Goal: Task Accomplishment & Management: Complete application form

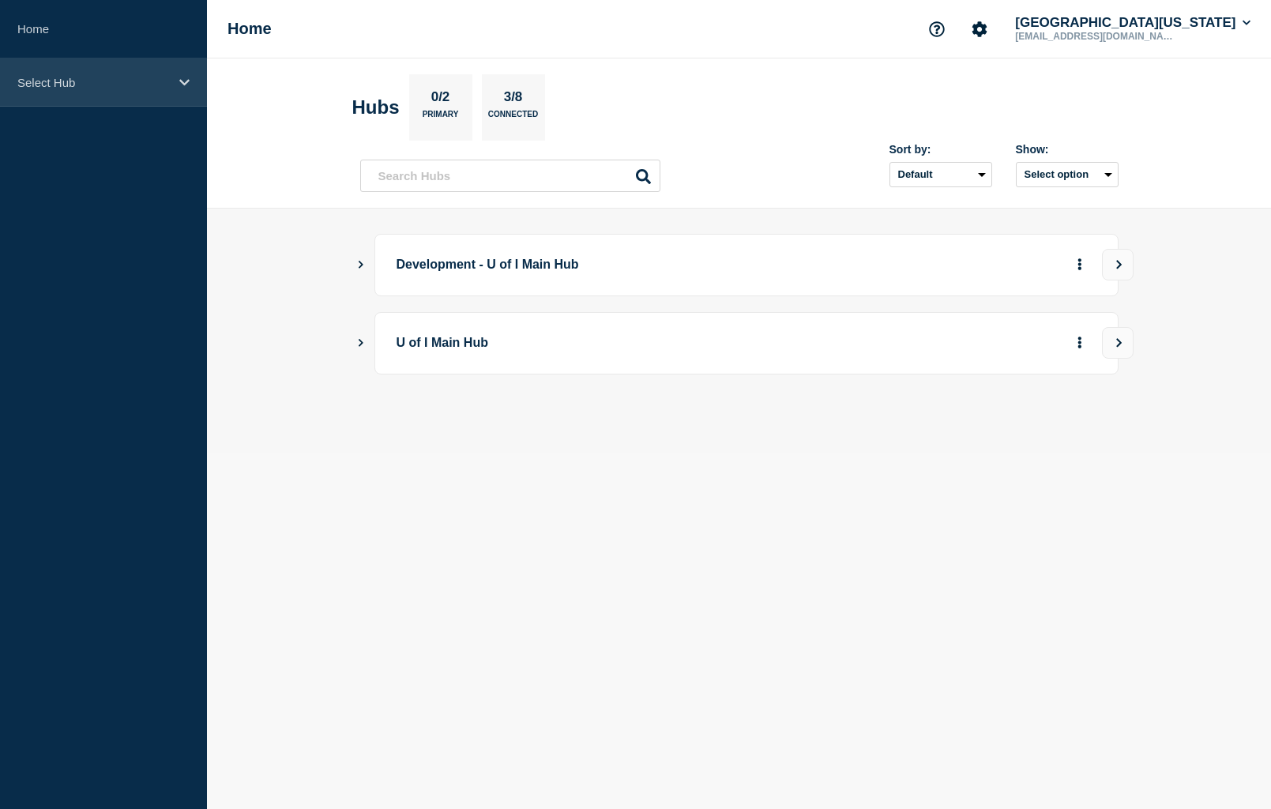
click at [181, 85] on icon at bounding box center [184, 83] width 10 height 12
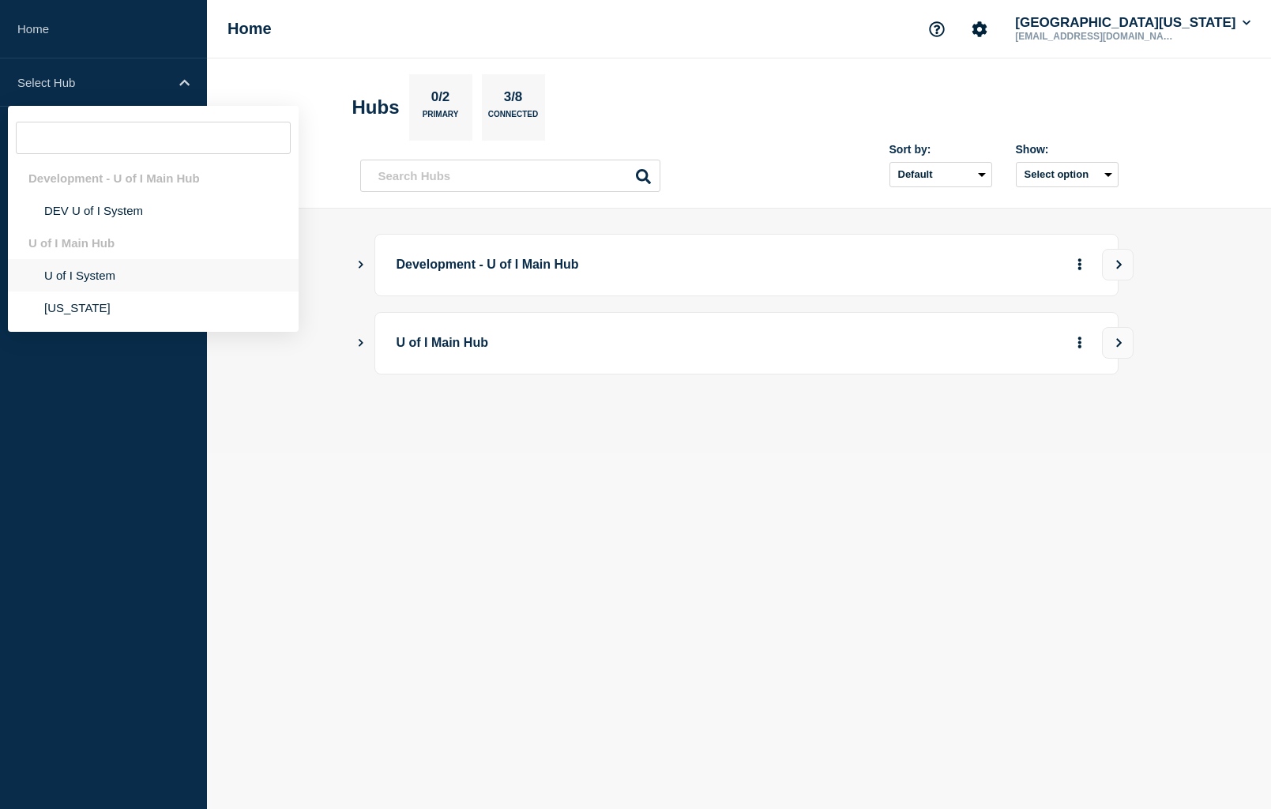
click at [100, 275] on li "U of I System" at bounding box center [153, 275] width 291 height 32
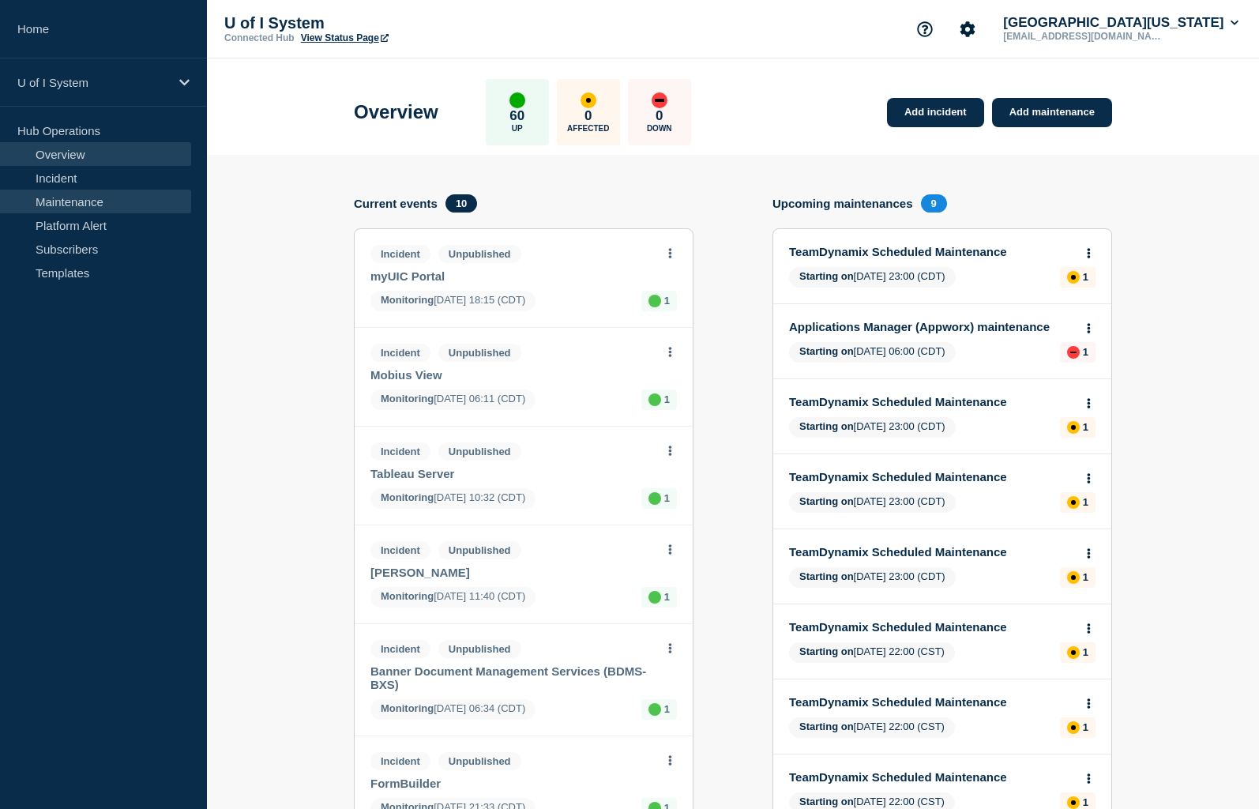
click at [88, 202] on link "Maintenance" at bounding box center [95, 202] width 191 height 24
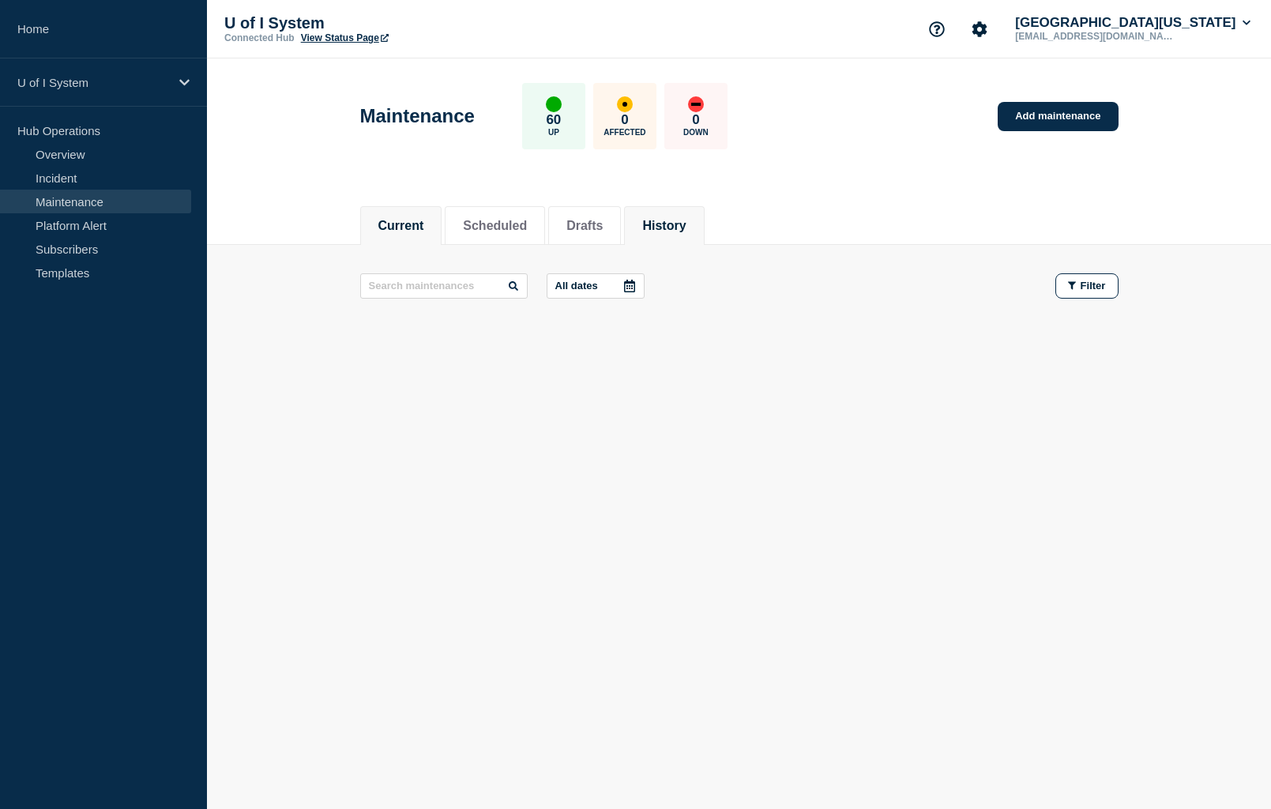
click at [686, 223] on button "History" at bounding box center [663, 226] width 43 height 14
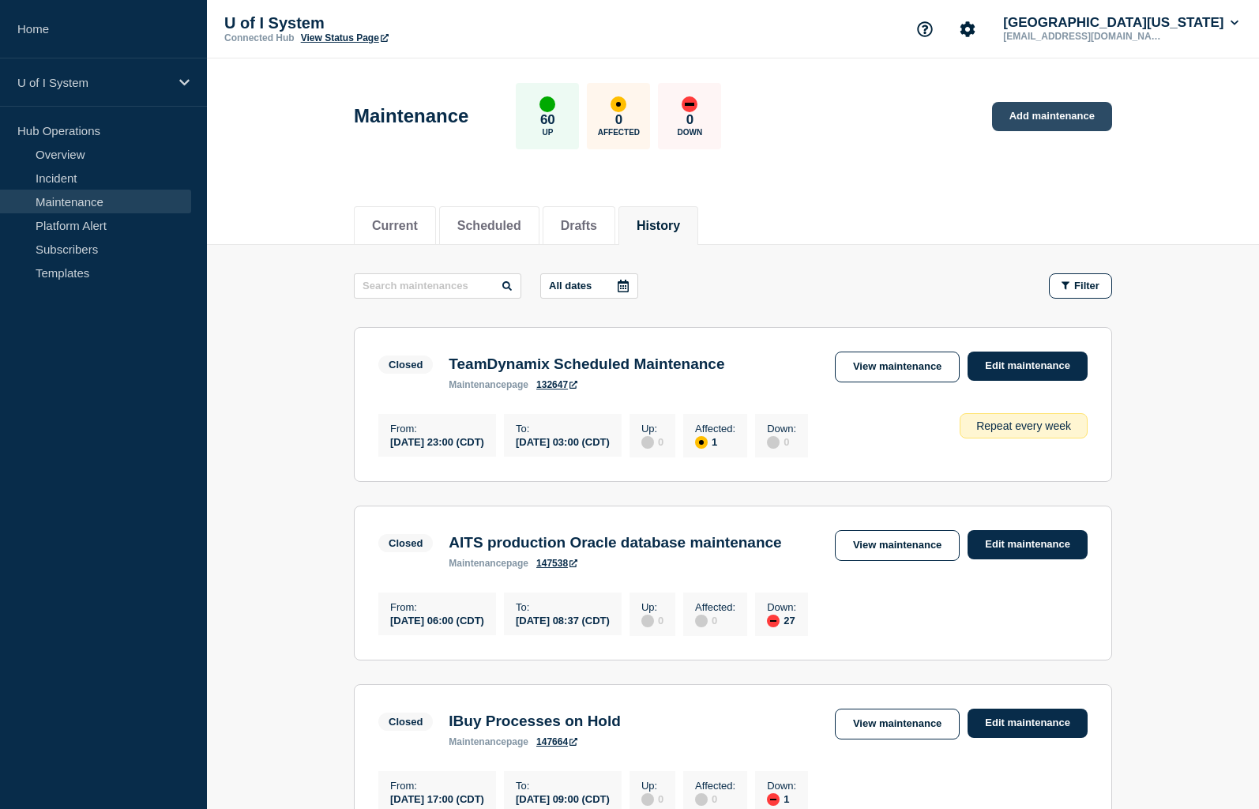
click at [1038, 115] on link "Add maintenance" at bounding box center [1052, 116] width 120 height 29
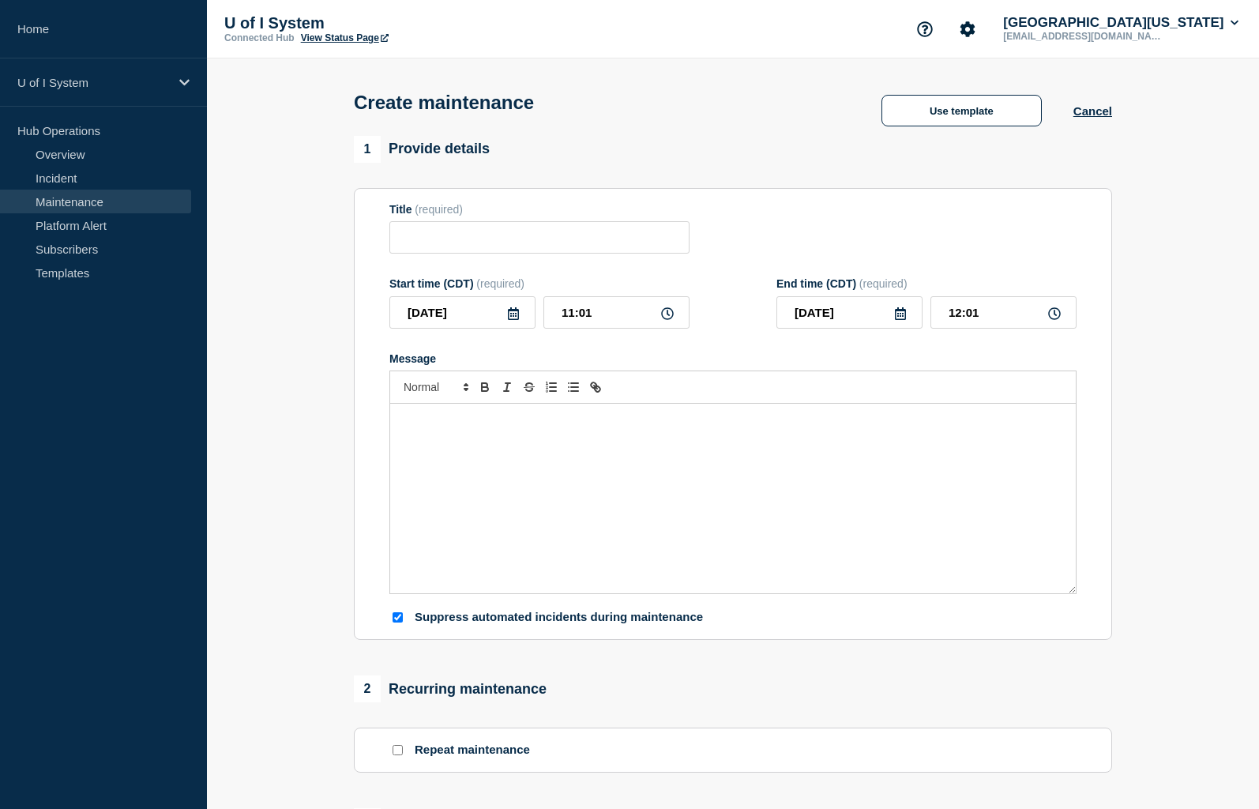
checkbox input "true"
click at [975, 120] on button "Use template" at bounding box center [961, 111] width 160 height 32
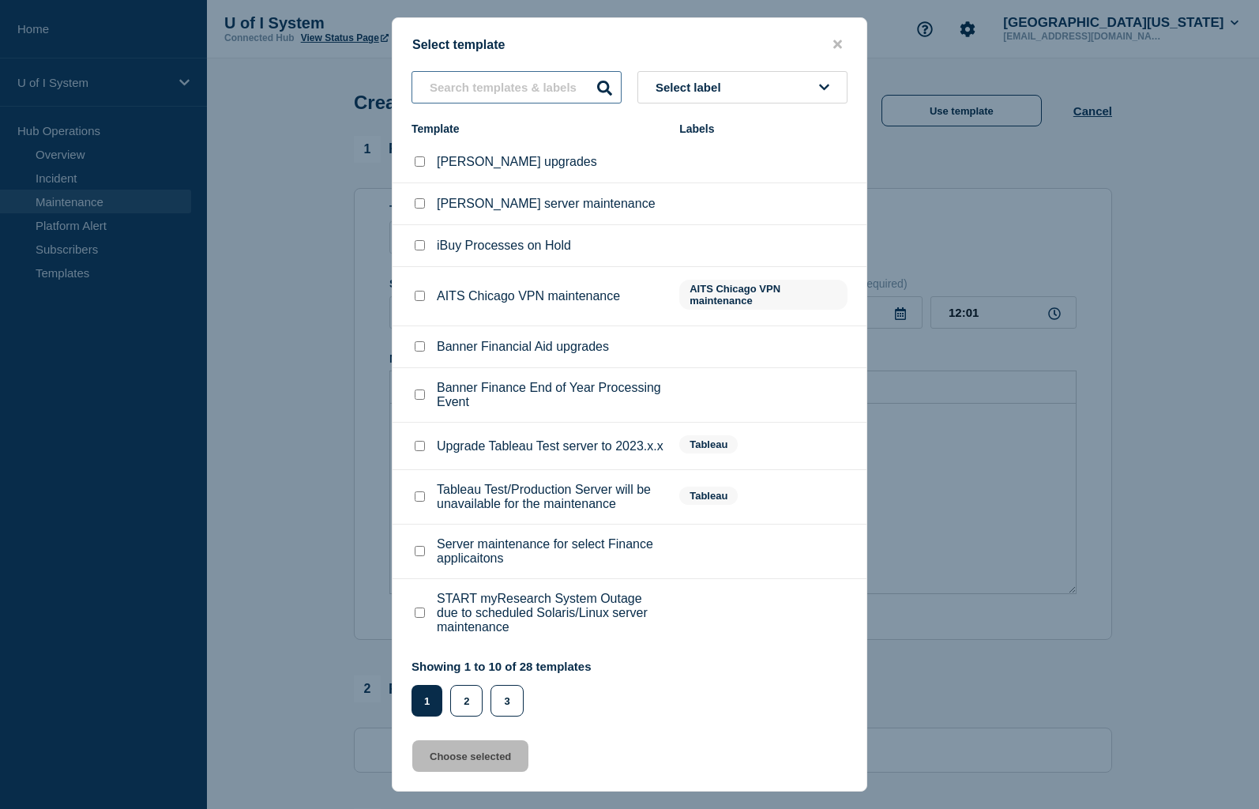
click at [518, 79] on input "text" at bounding box center [517, 87] width 210 height 32
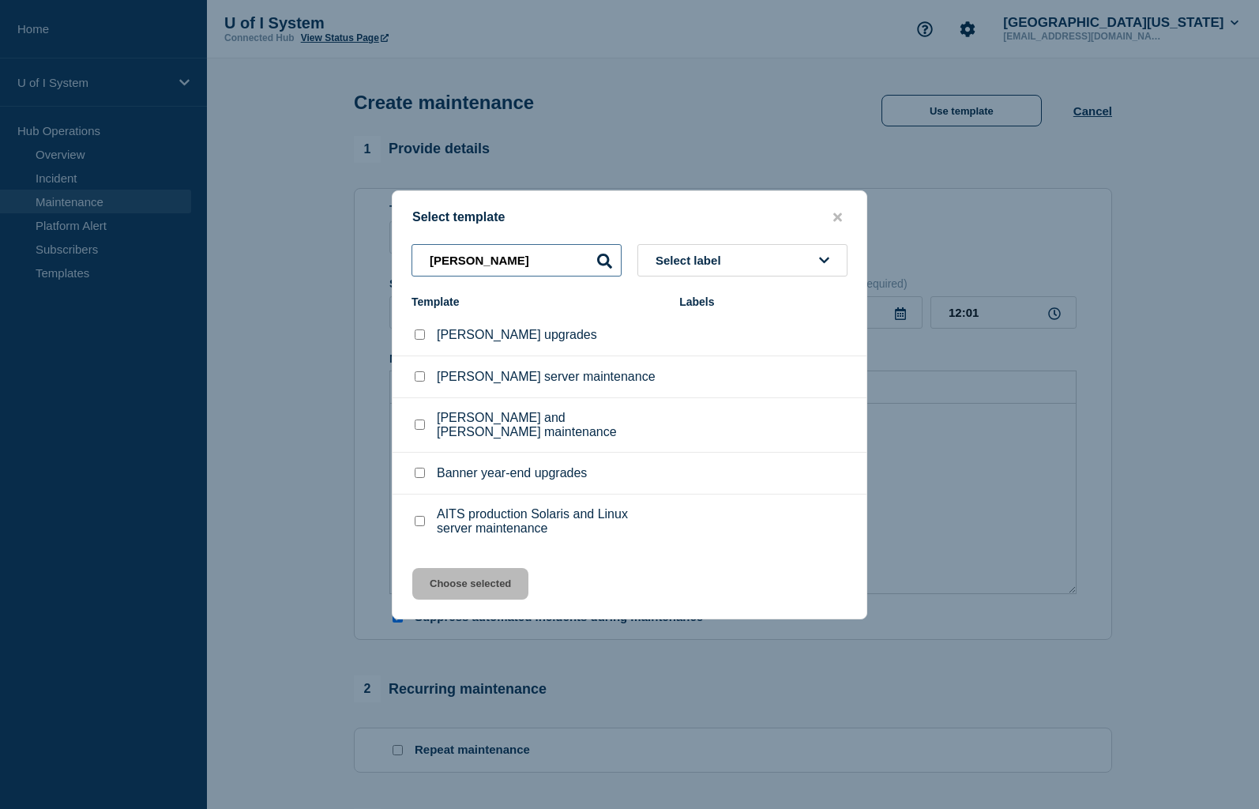
type input "[PERSON_NAME]"
click at [418, 381] on input "EDDIE server maintenance checkbox" at bounding box center [420, 376] width 10 height 10
checkbox input "true"
click at [473, 575] on button "Choose selected" at bounding box center [470, 584] width 116 height 32
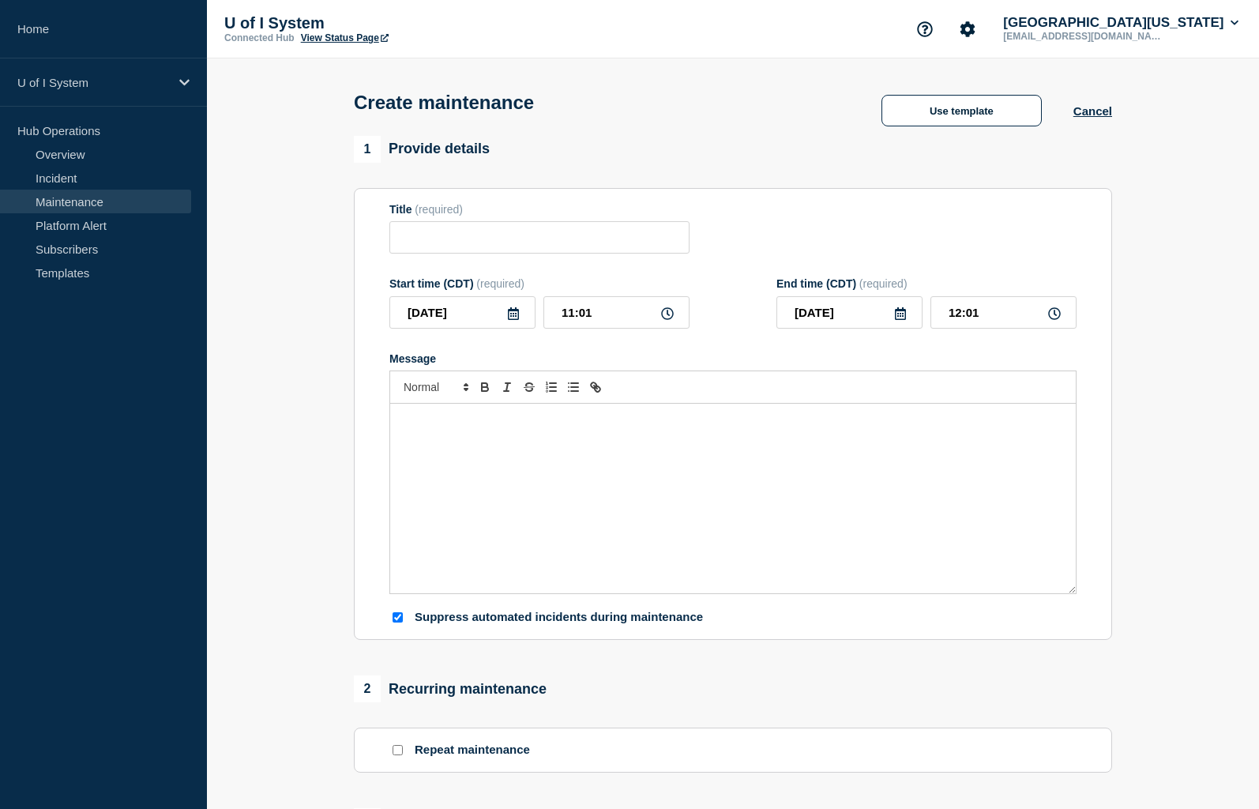
type input "[PERSON_NAME] server maintenance"
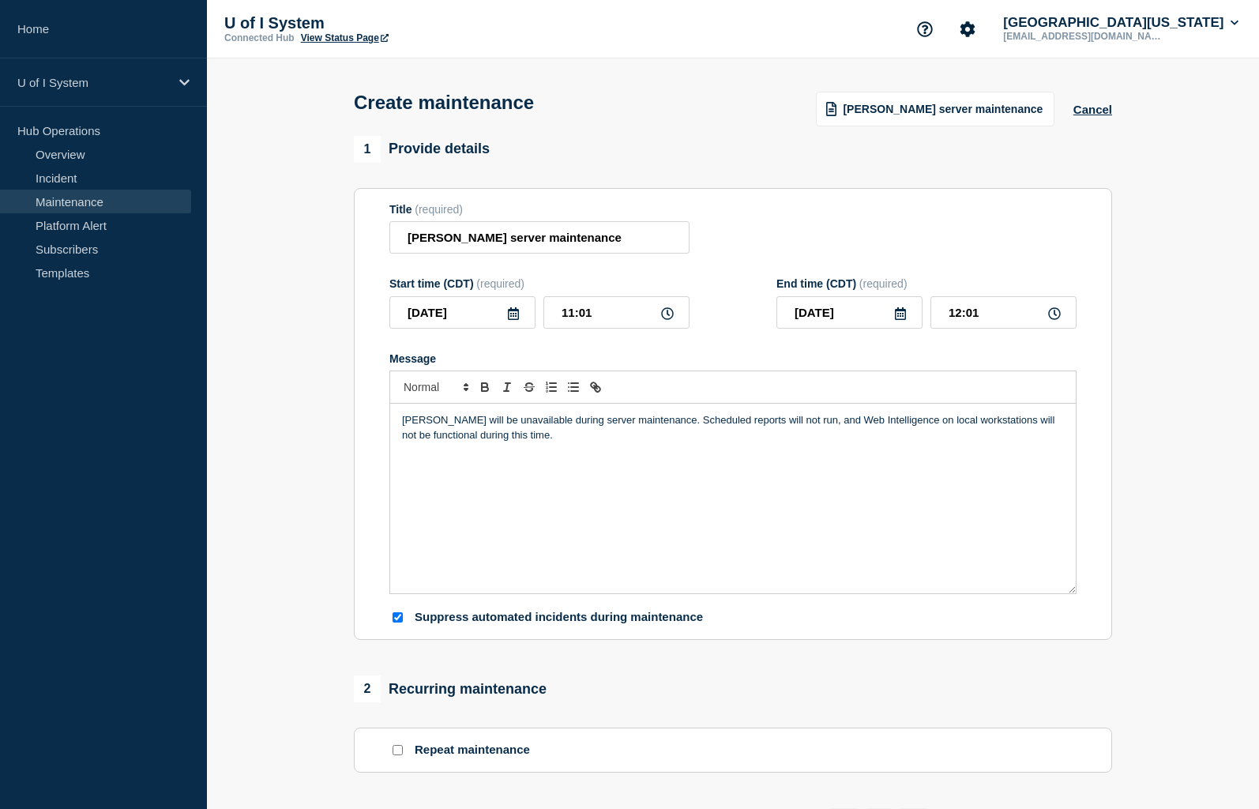
click at [513, 317] on icon at bounding box center [513, 313] width 11 height 13
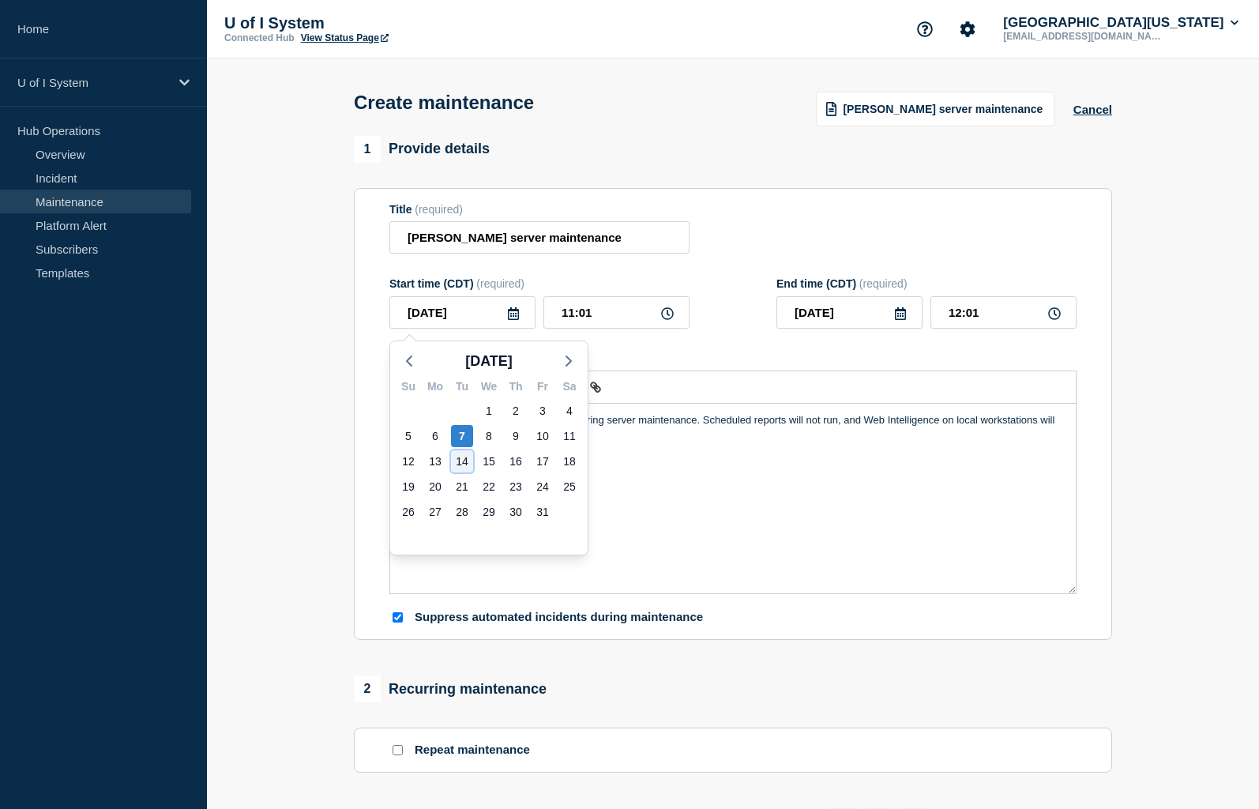
click at [464, 459] on div "14" at bounding box center [462, 461] width 22 height 22
type input "2025-10-14"
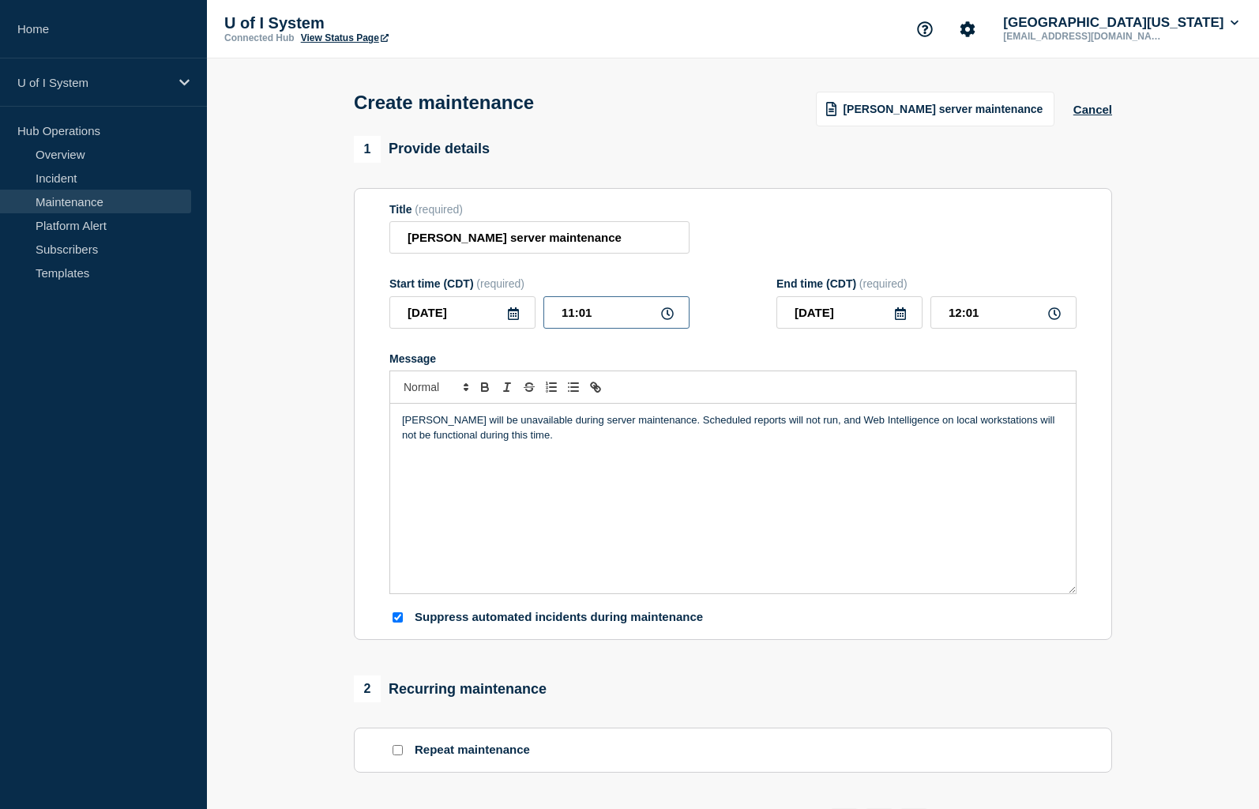
drag, startPoint x: 602, startPoint y: 317, endPoint x: 533, endPoint y: 318, distance: 68.7
click at [533, 318] on div "2025-10-14 11:01" at bounding box center [539, 312] width 300 height 32
type input "17:00"
drag, startPoint x: 980, startPoint y: 313, endPoint x: 918, endPoint y: 313, distance: 62.4
click at [918, 313] on div "2025-10-14 18:00" at bounding box center [926, 312] width 300 height 32
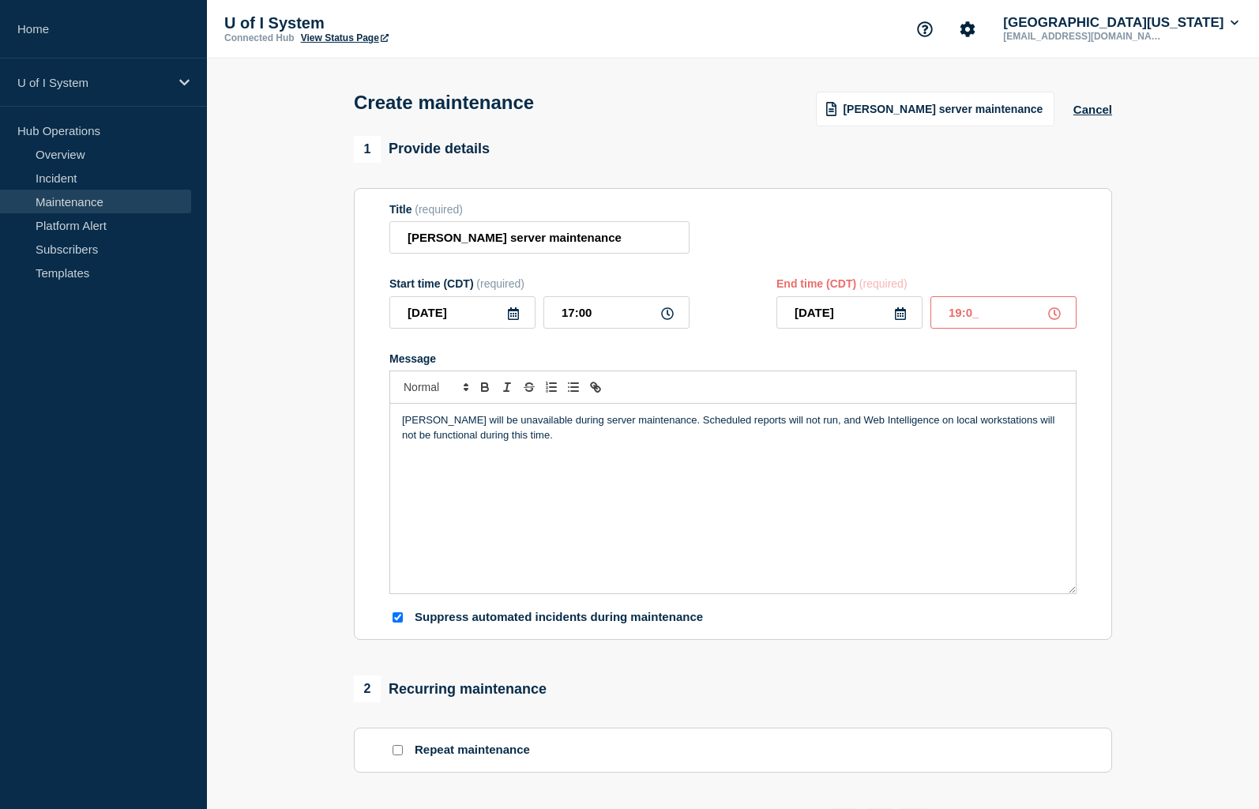
type input "19:00"
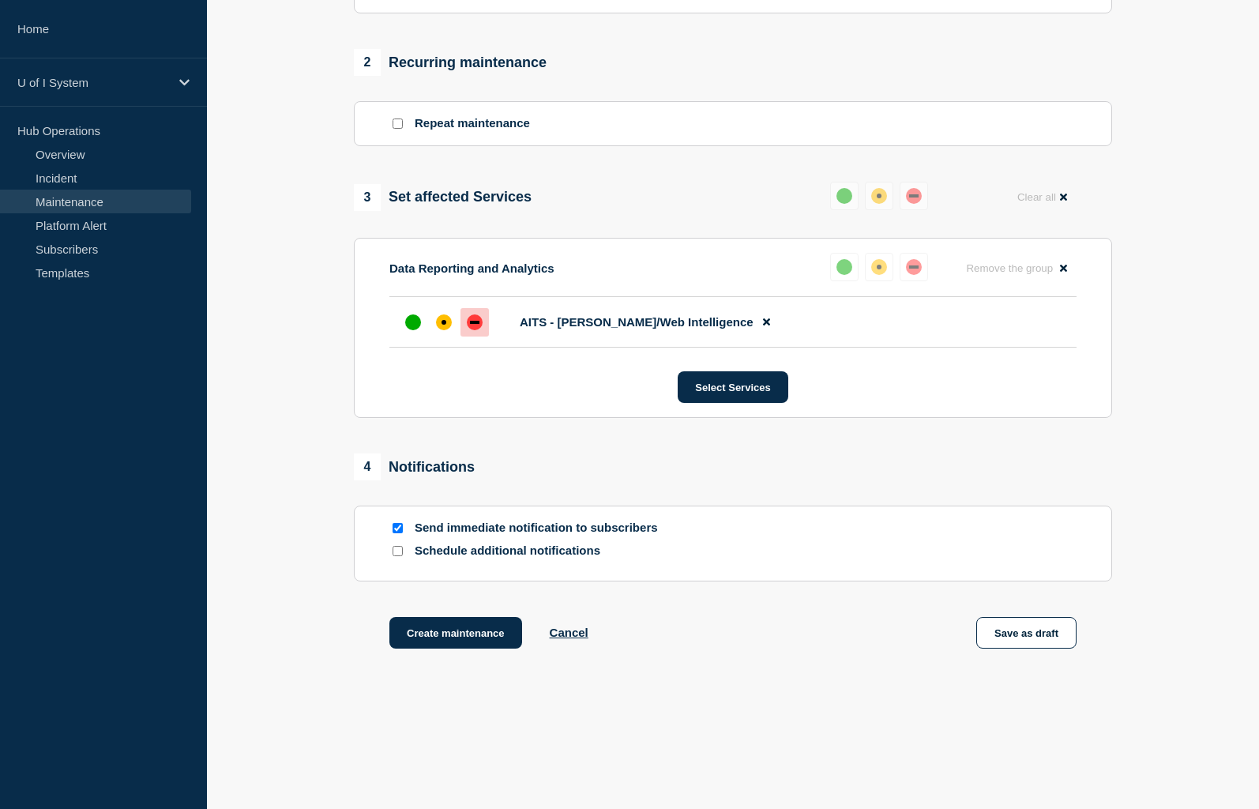
scroll to position [652, 0]
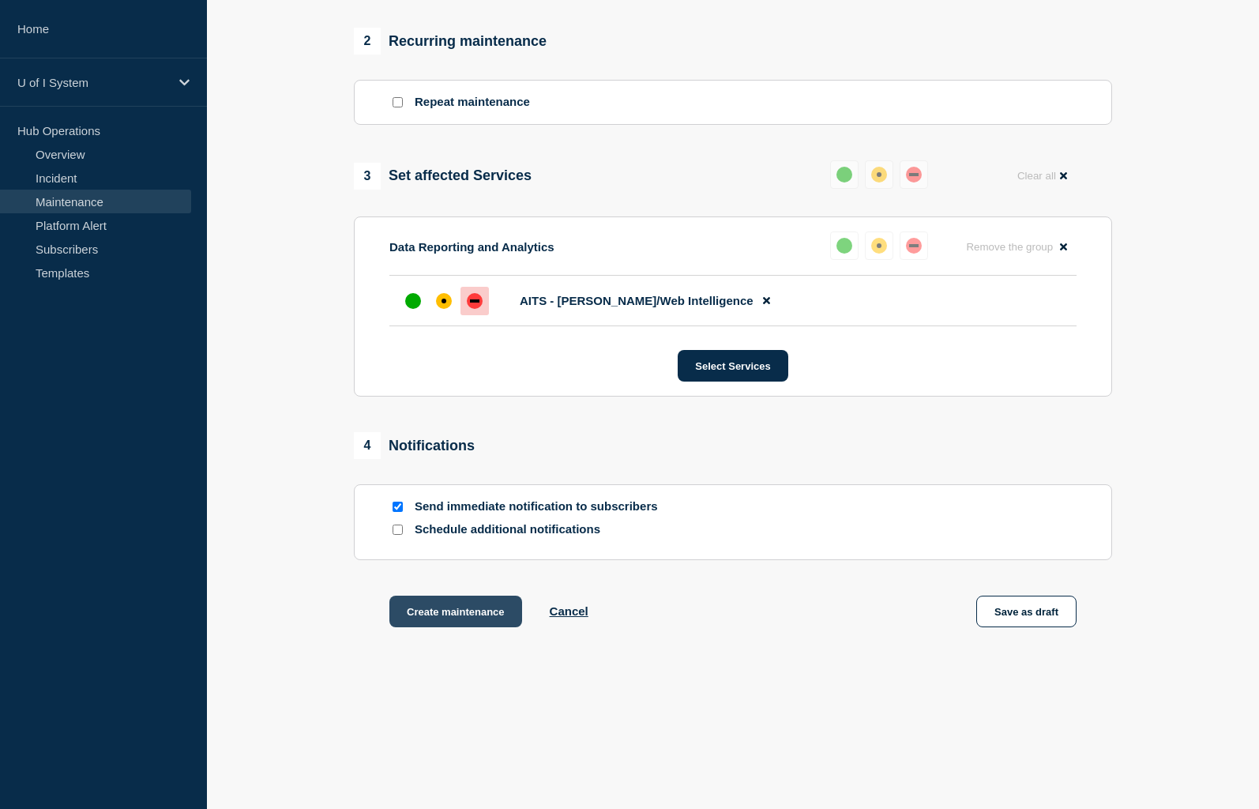
click at [482, 609] on button "Create maintenance" at bounding box center [455, 612] width 133 height 32
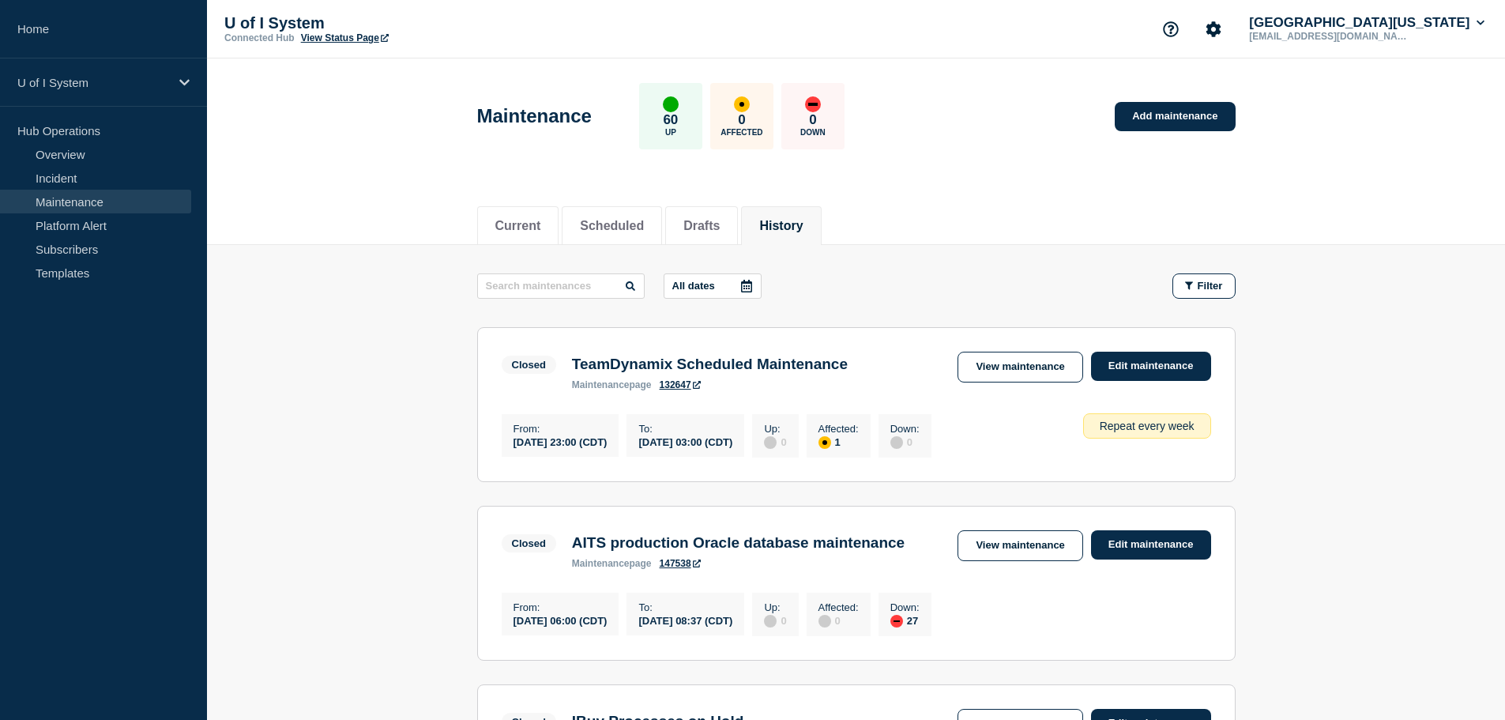
click at [802, 221] on button "History" at bounding box center [780, 226] width 43 height 14
click at [547, 281] on input "text" at bounding box center [560, 285] width 167 height 25
type input "[PERSON_NAME]"
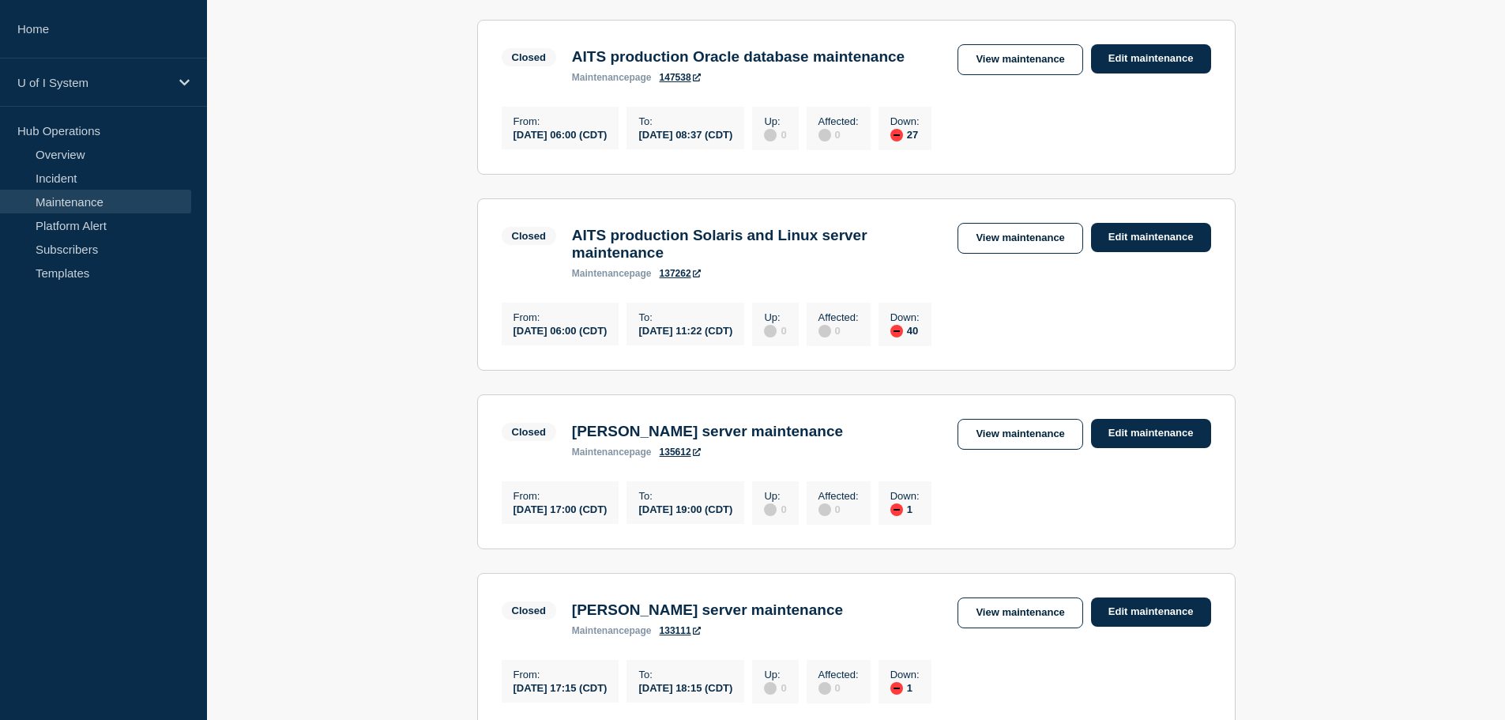
scroll to position [301, 0]
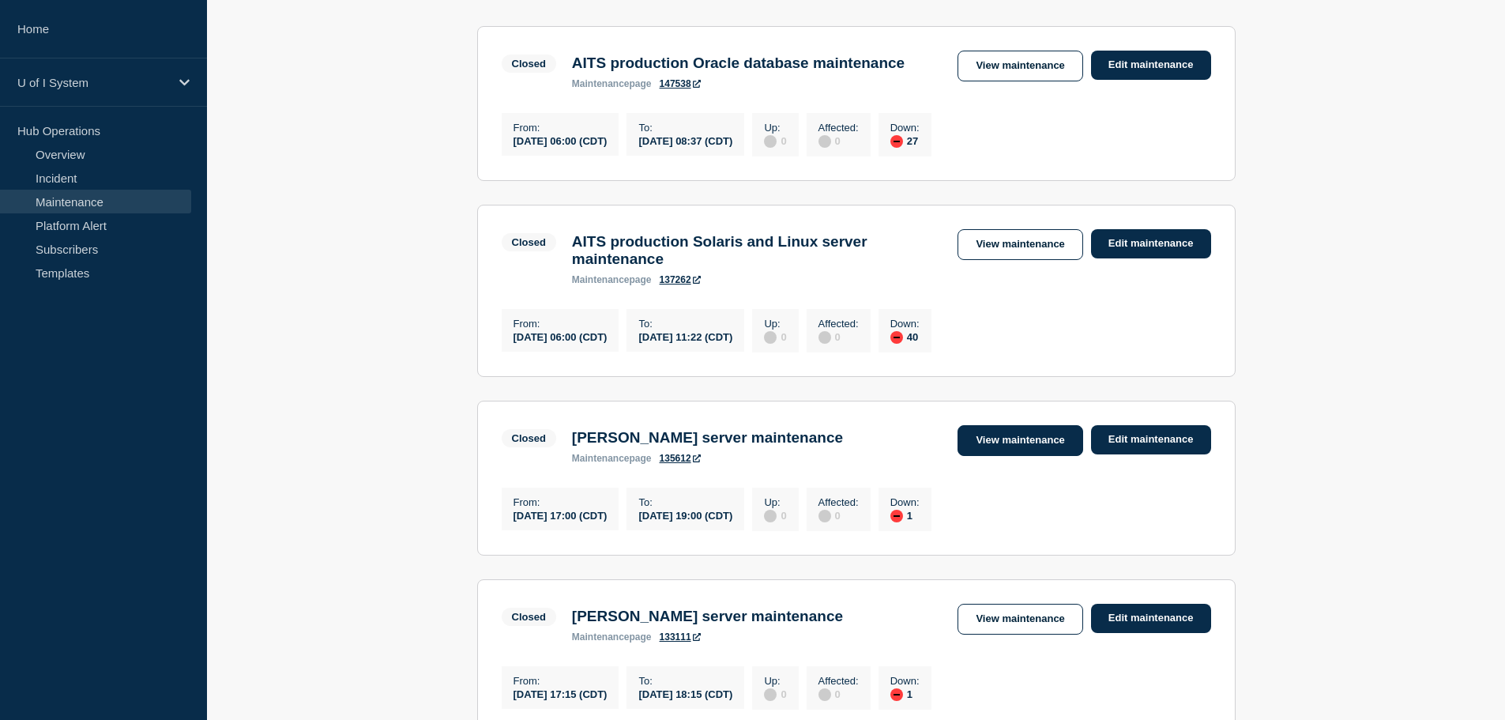
click at [1029, 456] on link "View maintenance" at bounding box center [1019, 440] width 125 height 31
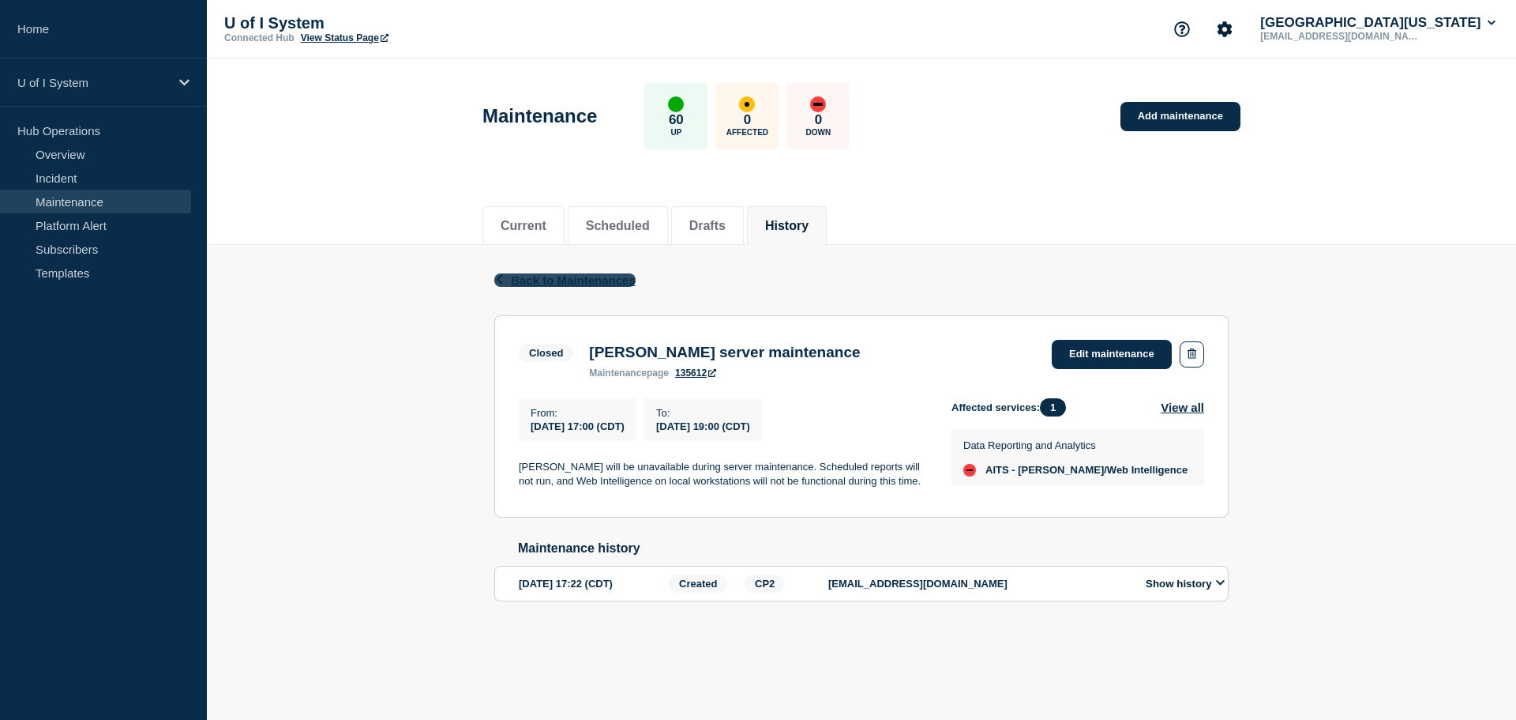
click at [560, 273] on span "Back to Maintenances" at bounding box center [573, 279] width 125 height 13
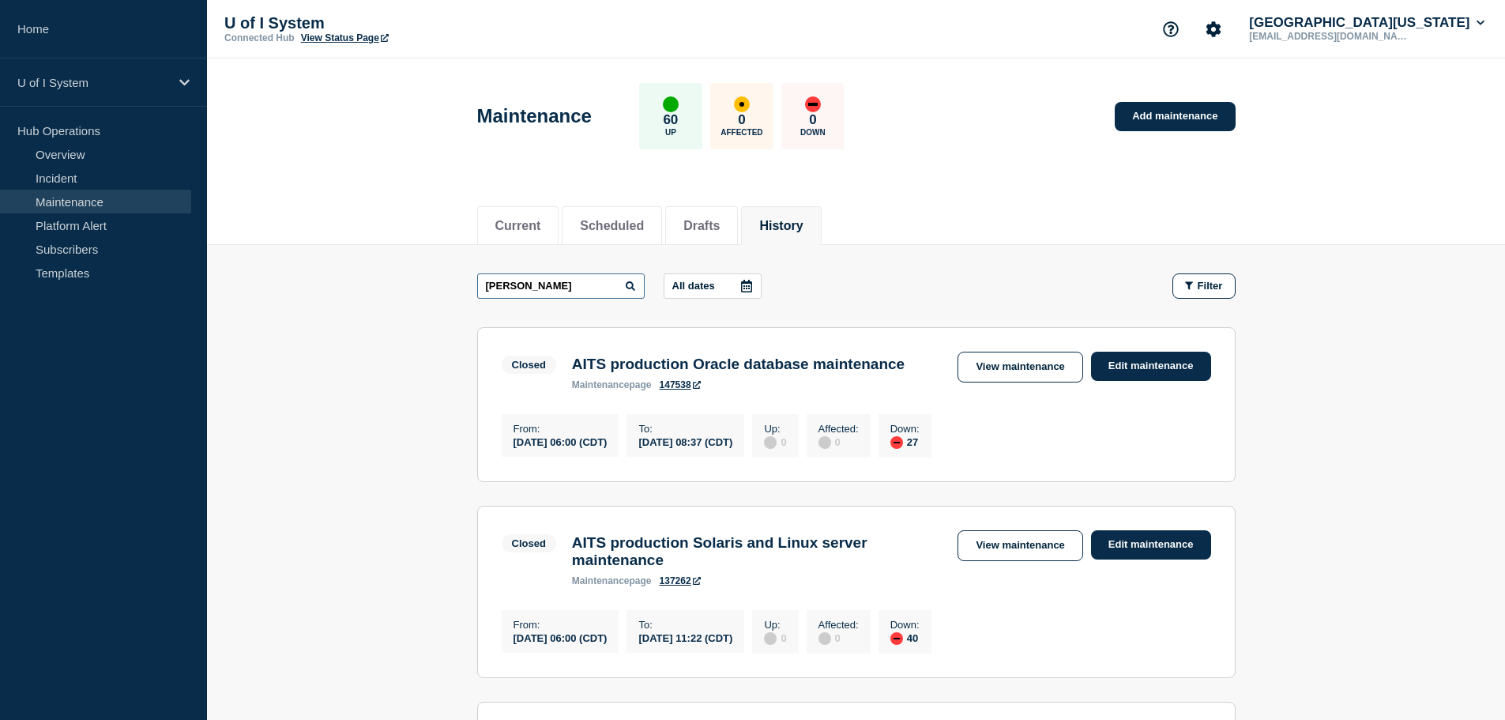
drag, startPoint x: 558, startPoint y: 288, endPoint x: 440, endPoint y: 296, distance: 117.9
type input "windows"
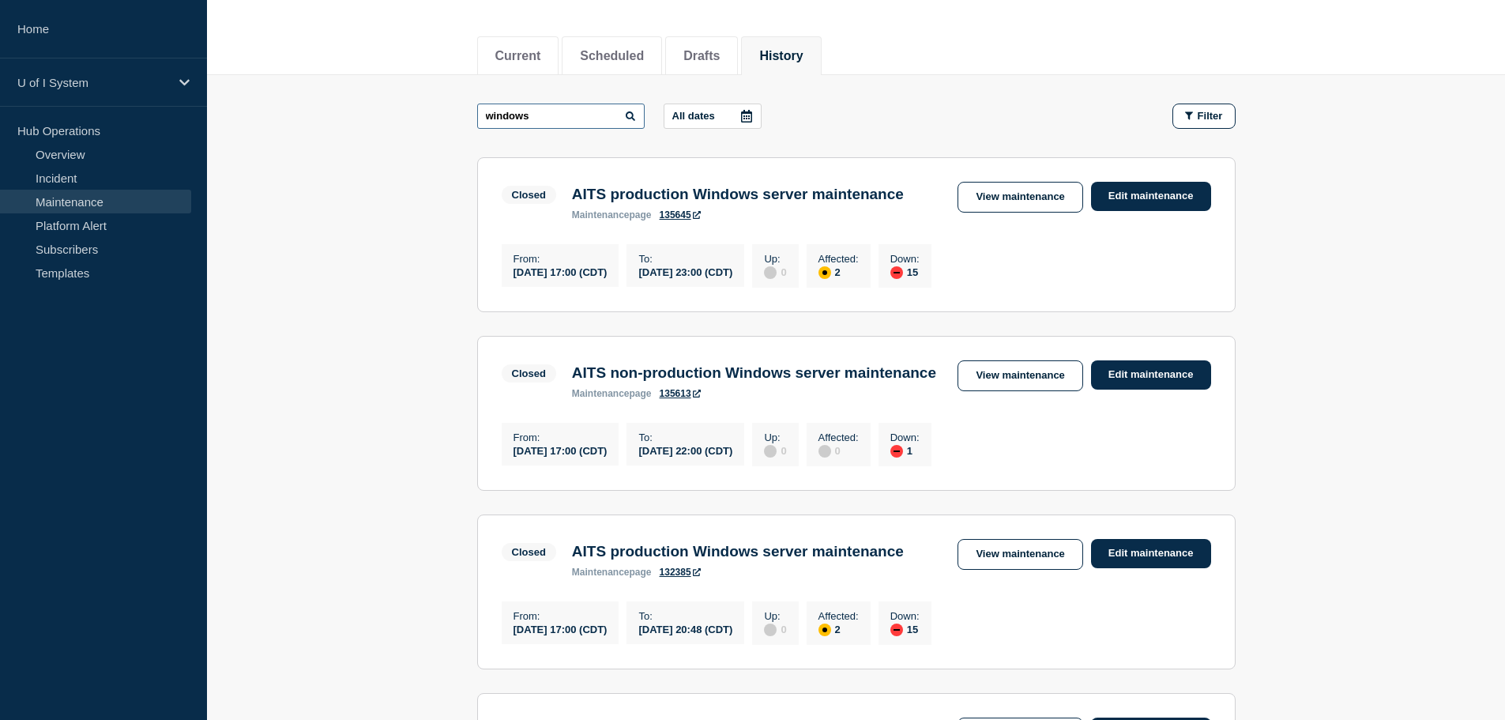
scroll to position [171, 0]
click at [1046, 390] on link "View maintenance" at bounding box center [1019, 374] width 125 height 31
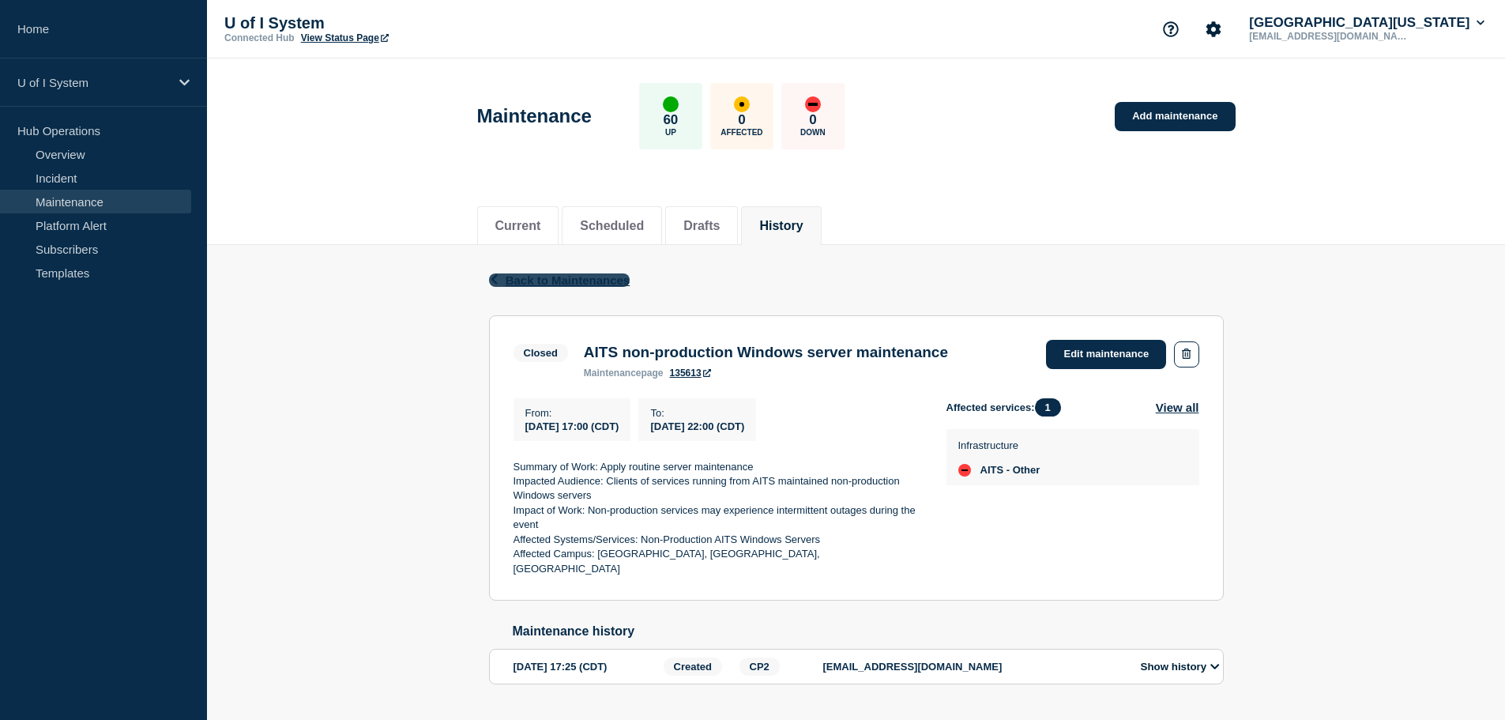
click at [580, 280] on span "Back to Maintenances" at bounding box center [567, 279] width 125 height 13
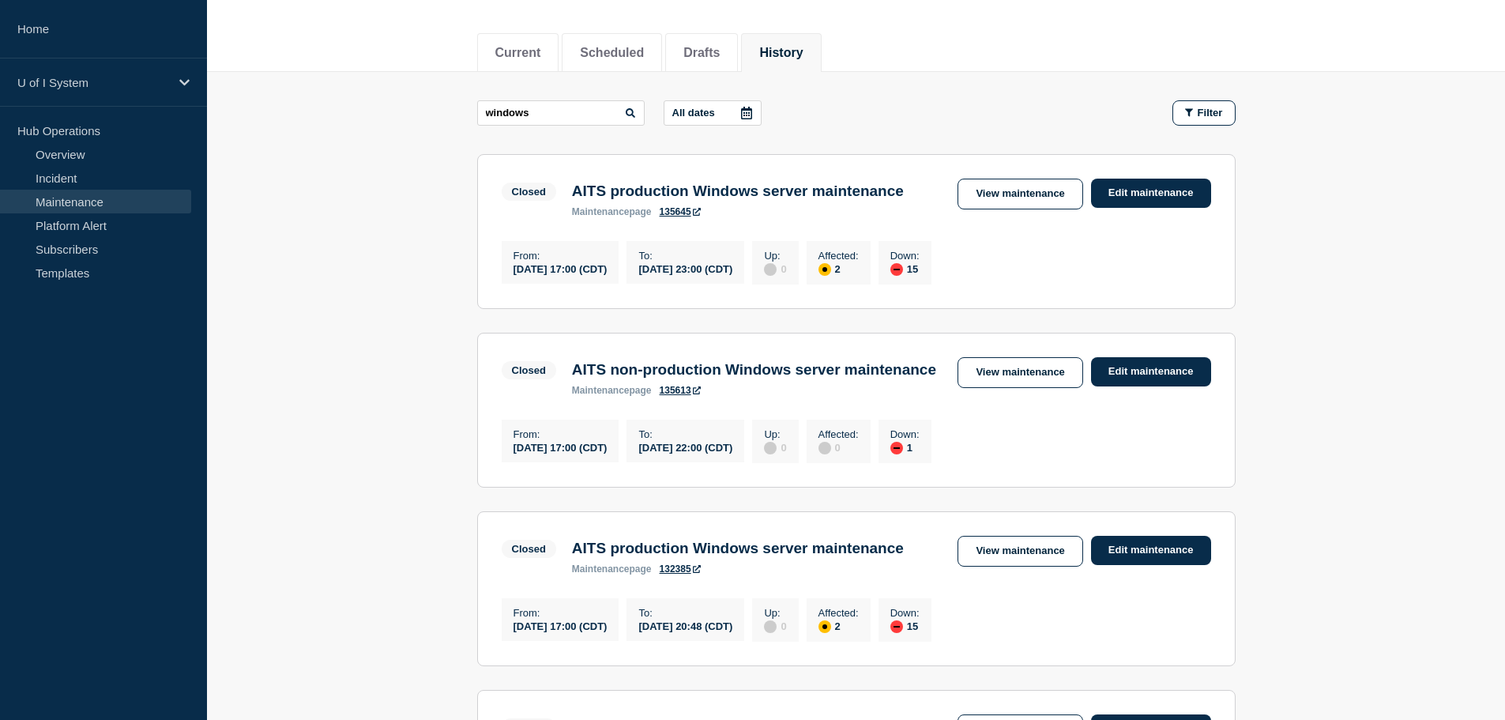
scroll to position [174, 0]
click at [1026, 191] on link "View maintenance" at bounding box center [1019, 193] width 125 height 31
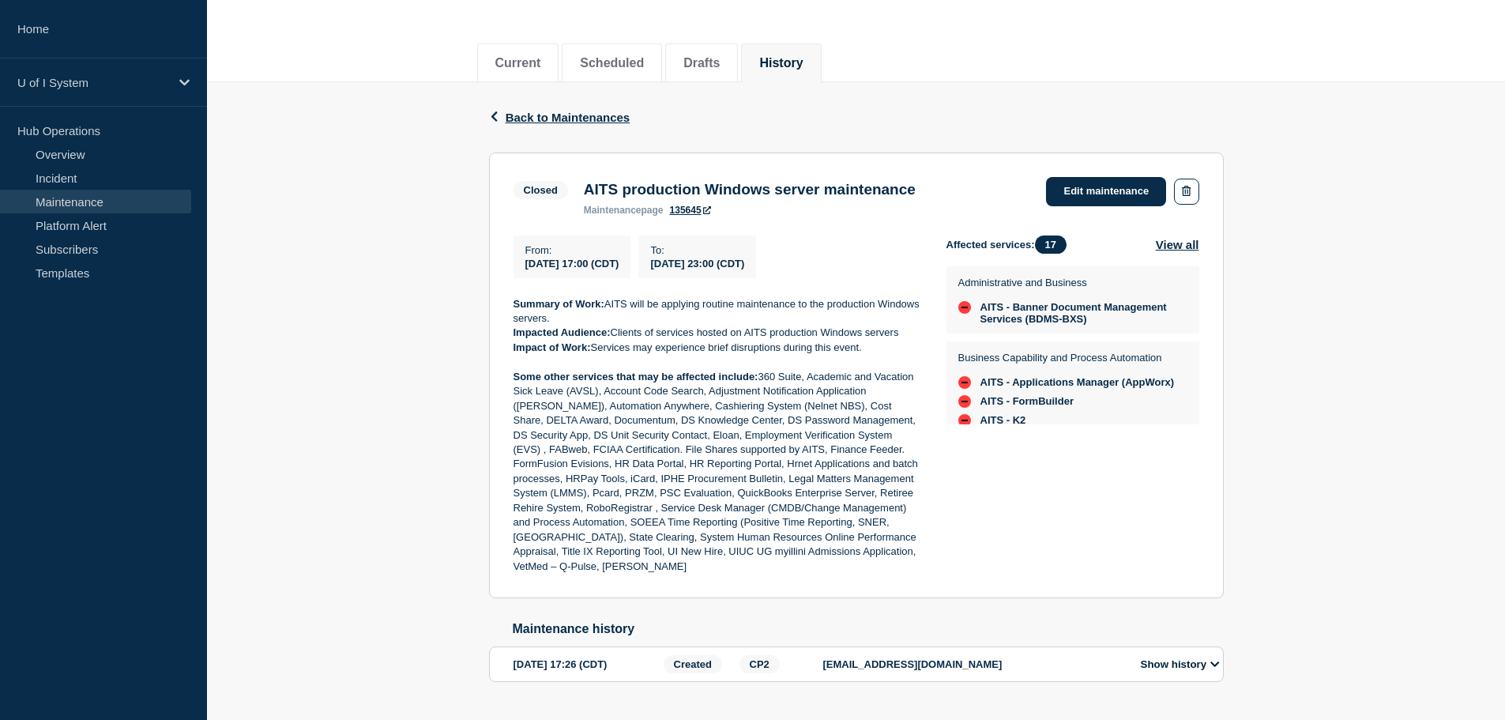
scroll to position [194, 0]
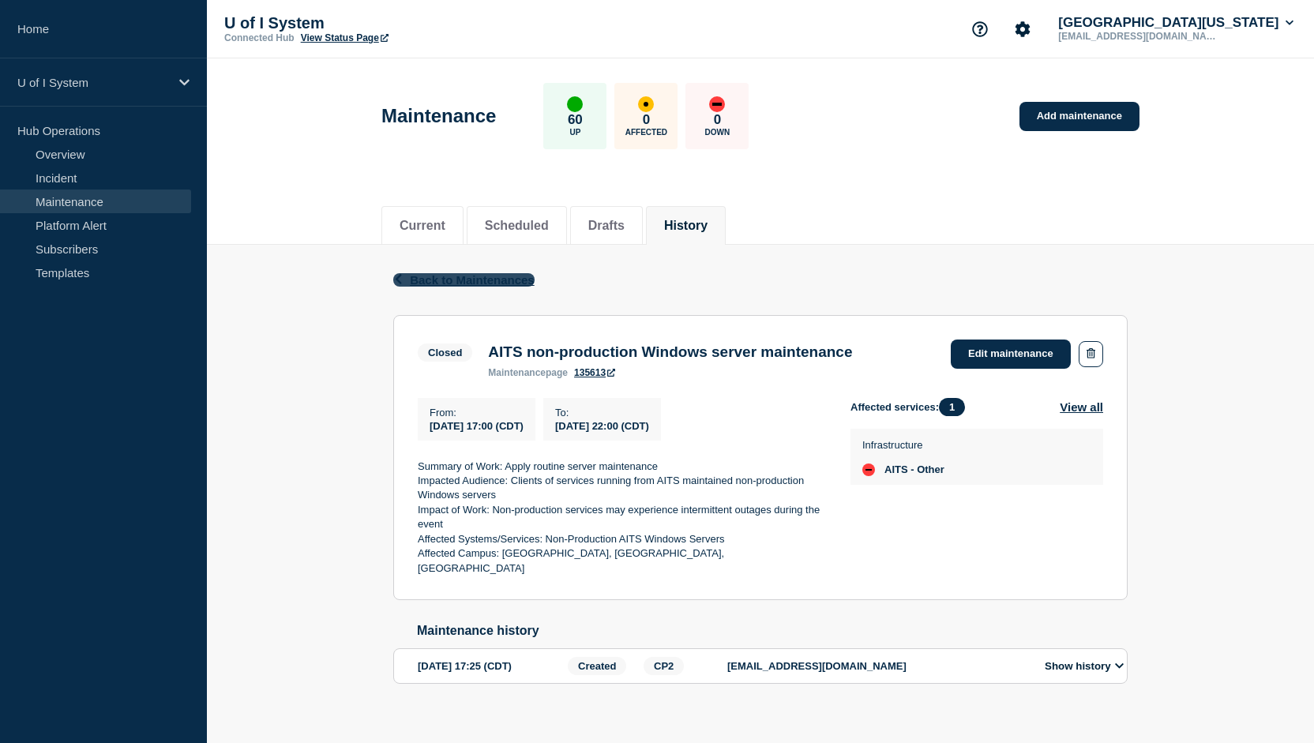
click at [476, 277] on span "Back to Maintenances" at bounding box center [472, 279] width 125 height 13
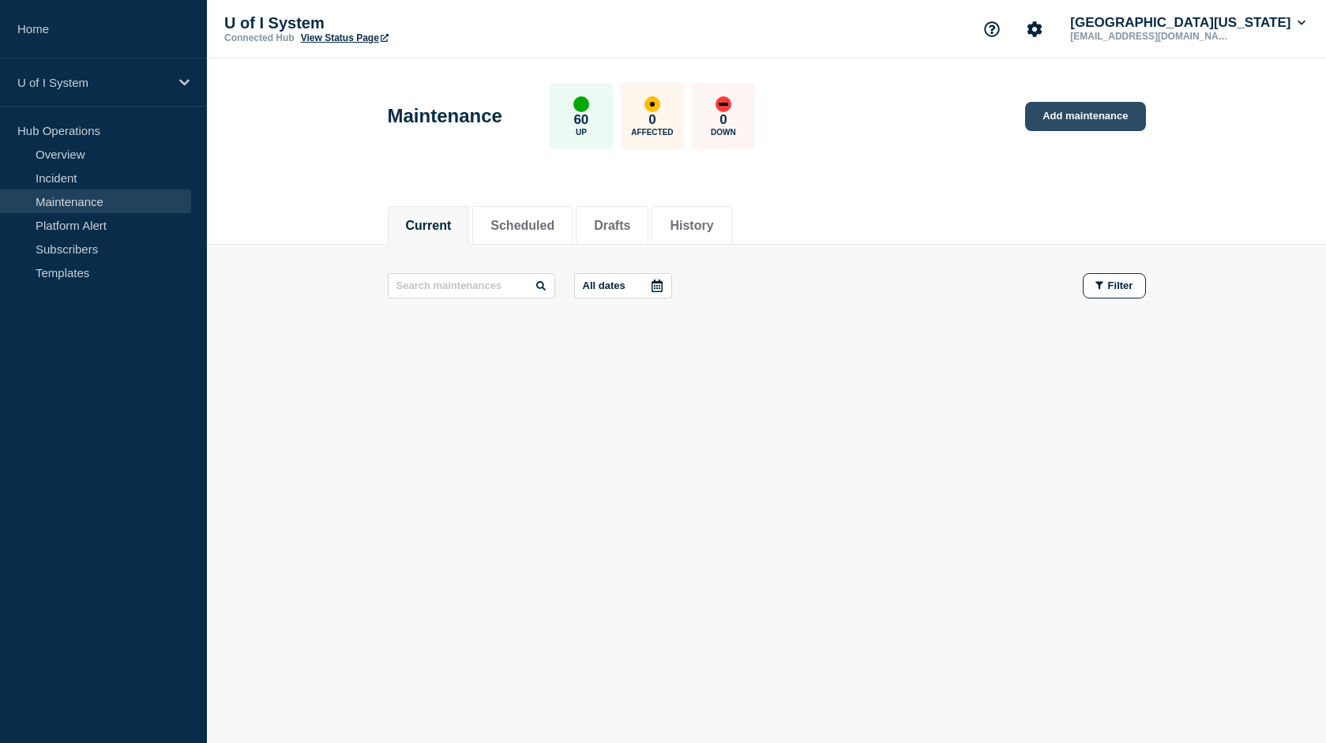
click at [1080, 115] on link "Add maintenance" at bounding box center [1085, 116] width 120 height 29
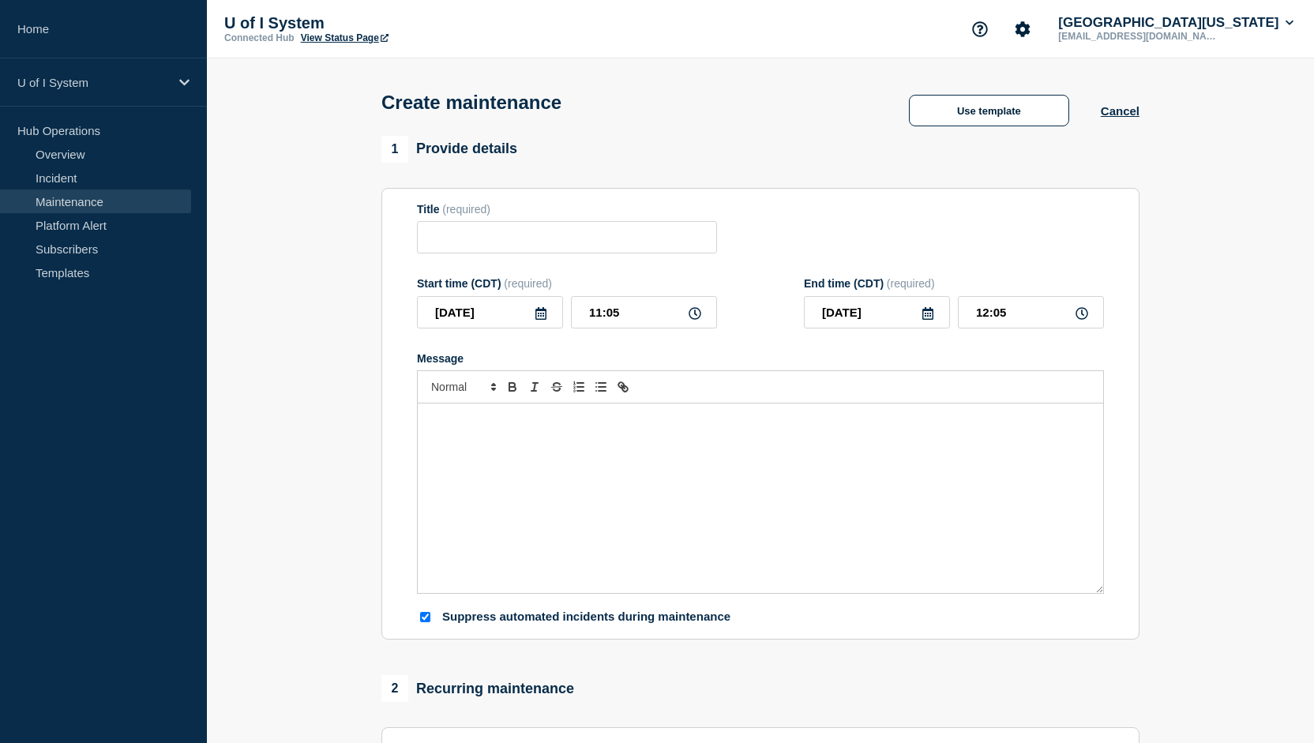
checkbox input "true"
click at [1007, 108] on button "Use template" at bounding box center [989, 111] width 160 height 32
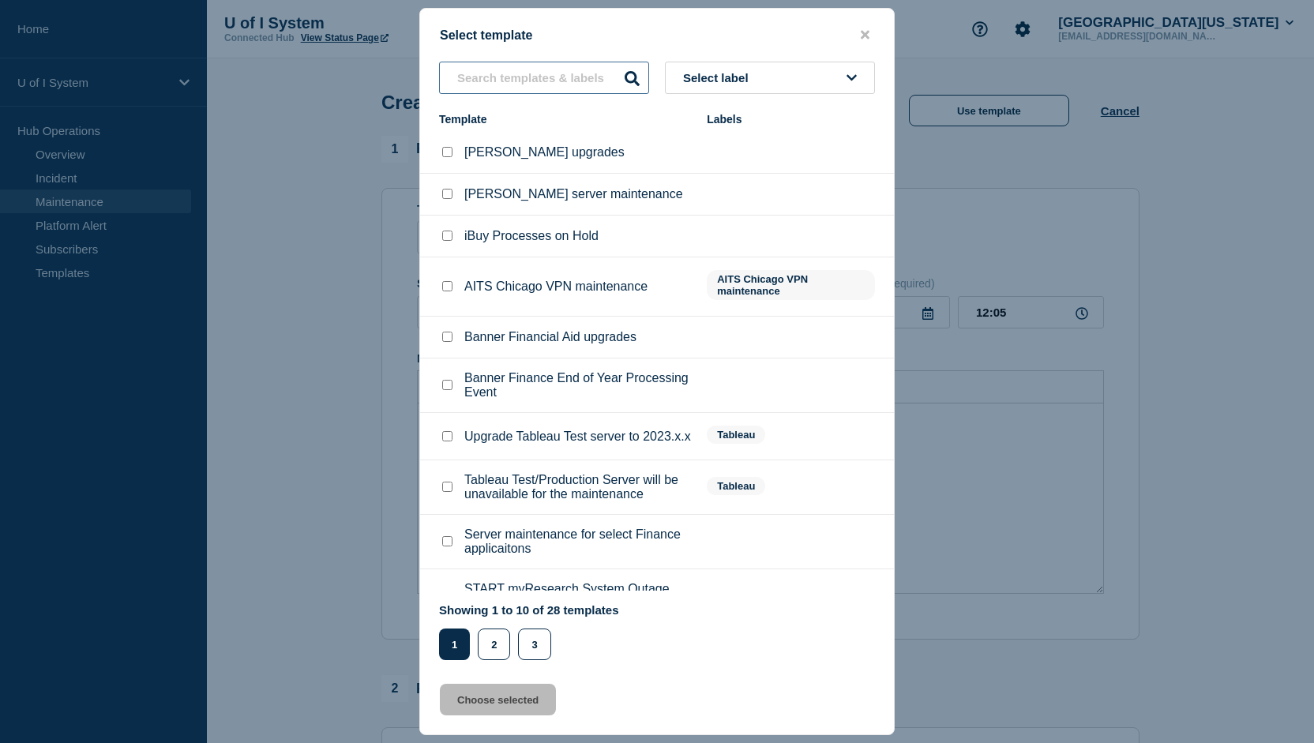
click at [511, 81] on input "text" at bounding box center [544, 78] width 210 height 32
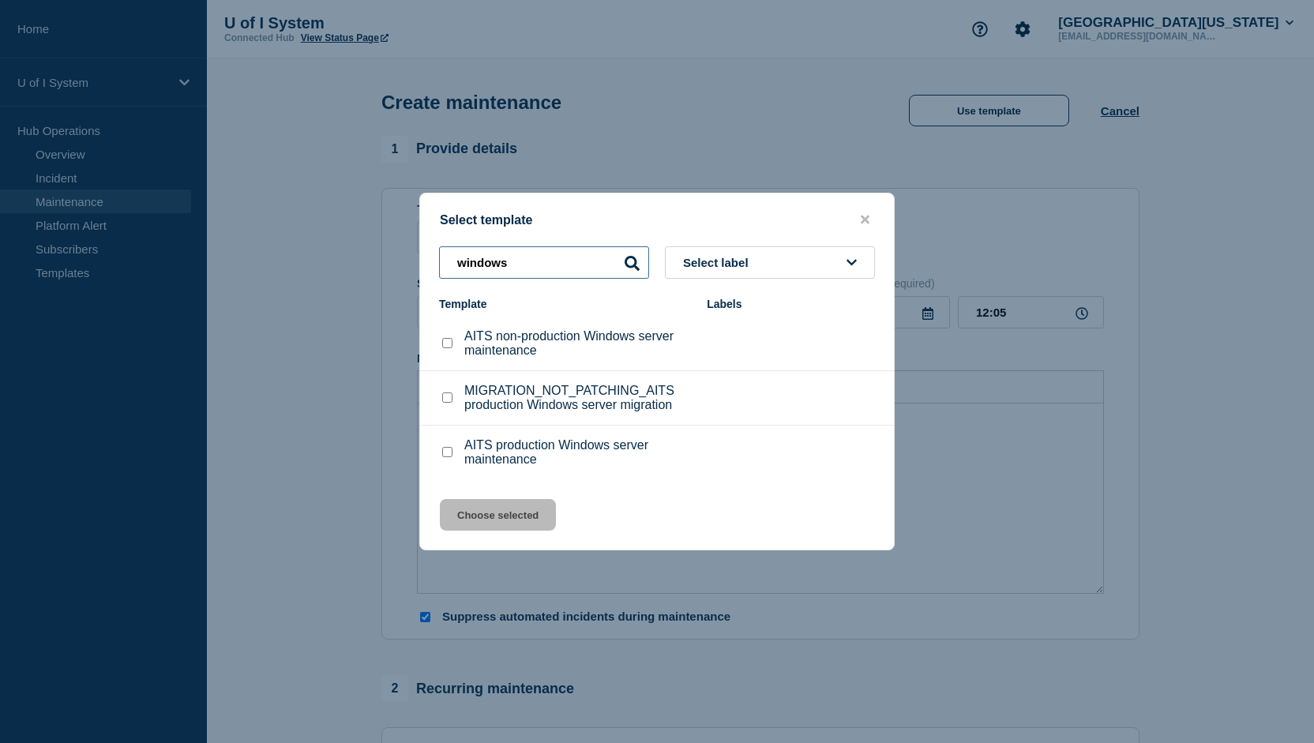
type input "windows"
click at [448, 343] on input "AITS non-production Windows server maintenance checkbox" at bounding box center [447, 343] width 10 height 10
checkbox input "true"
click at [517, 514] on button "Choose selected" at bounding box center [498, 515] width 116 height 32
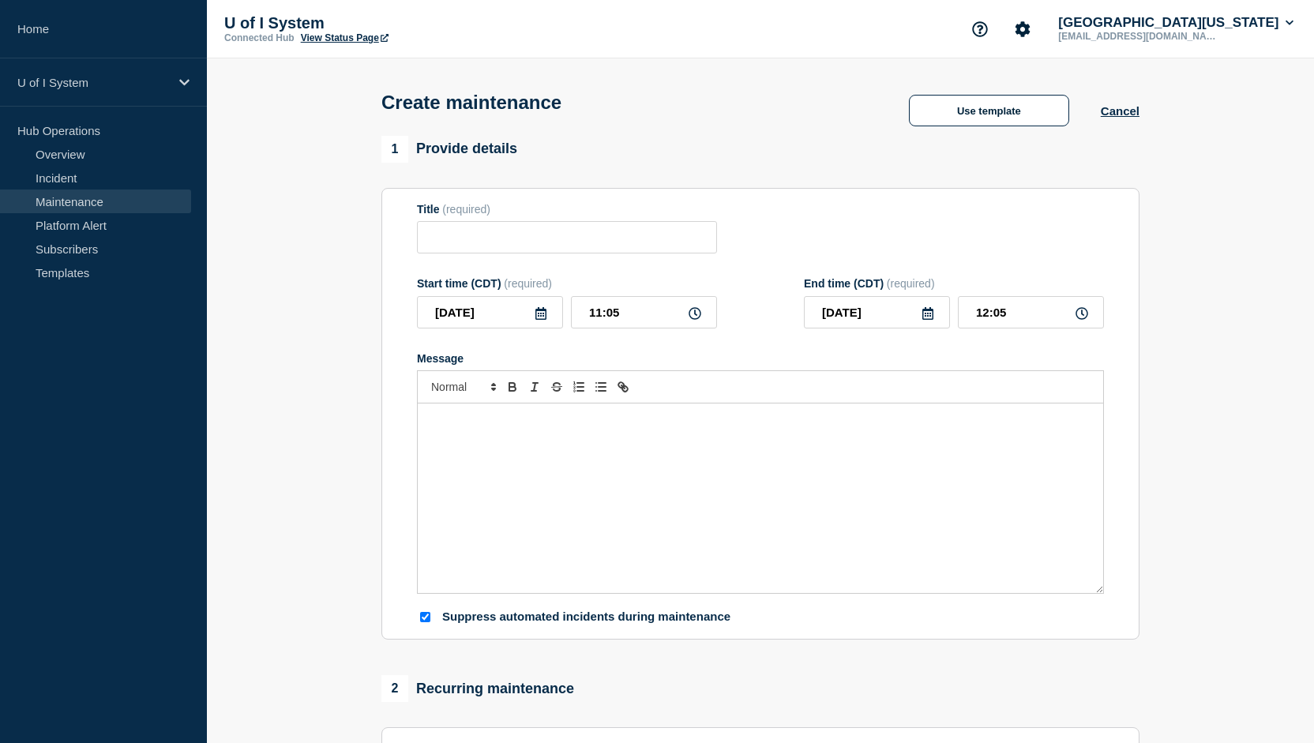
type input "AITS non-production Windows server maintenance"
type input "17:05"
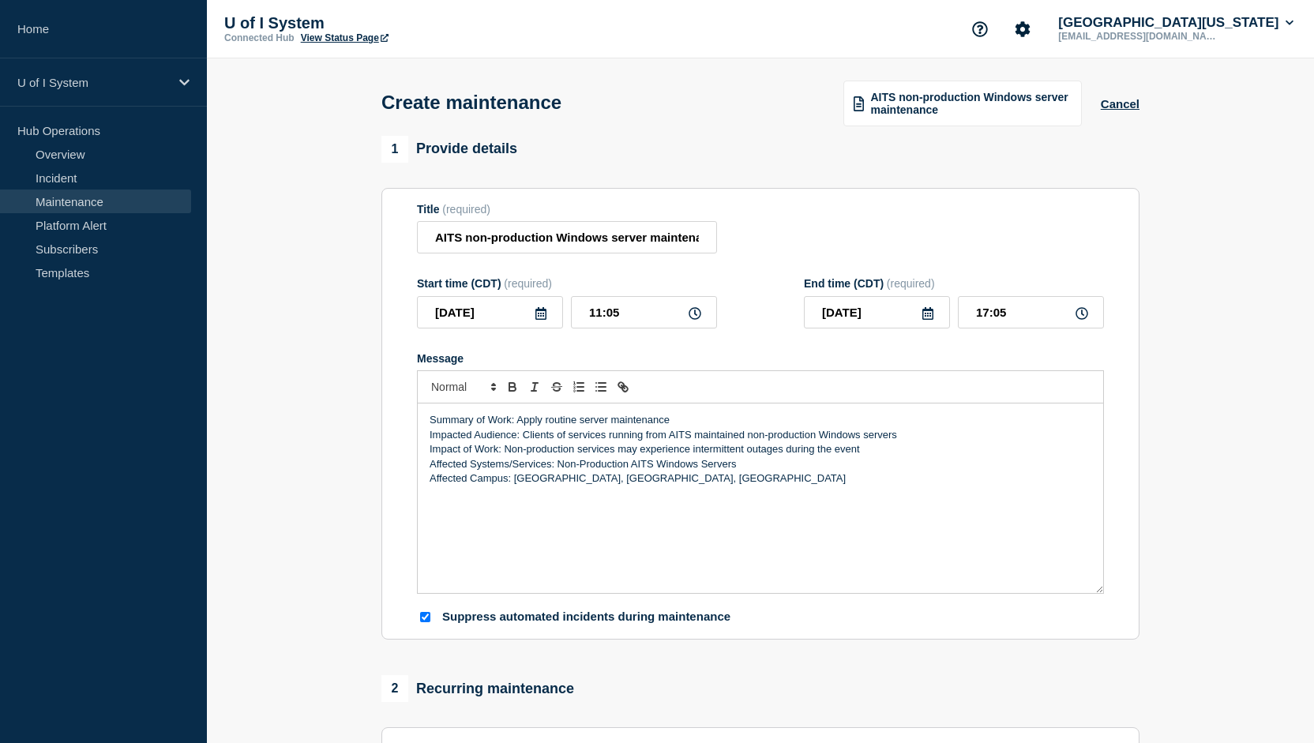
click at [542, 314] on icon at bounding box center [541, 313] width 11 height 13
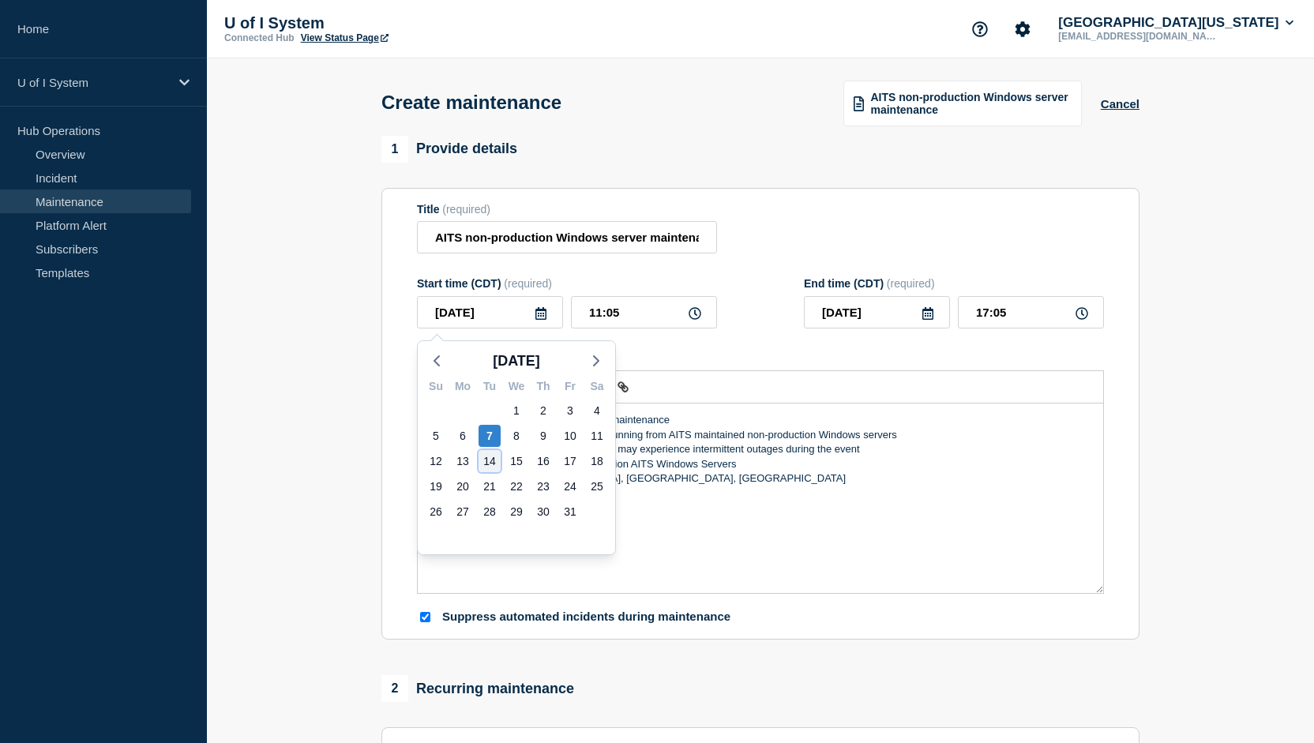
click at [495, 461] on div "14" at bounding box center [490, 461] width 22 height 22
type input "2025-10-14"
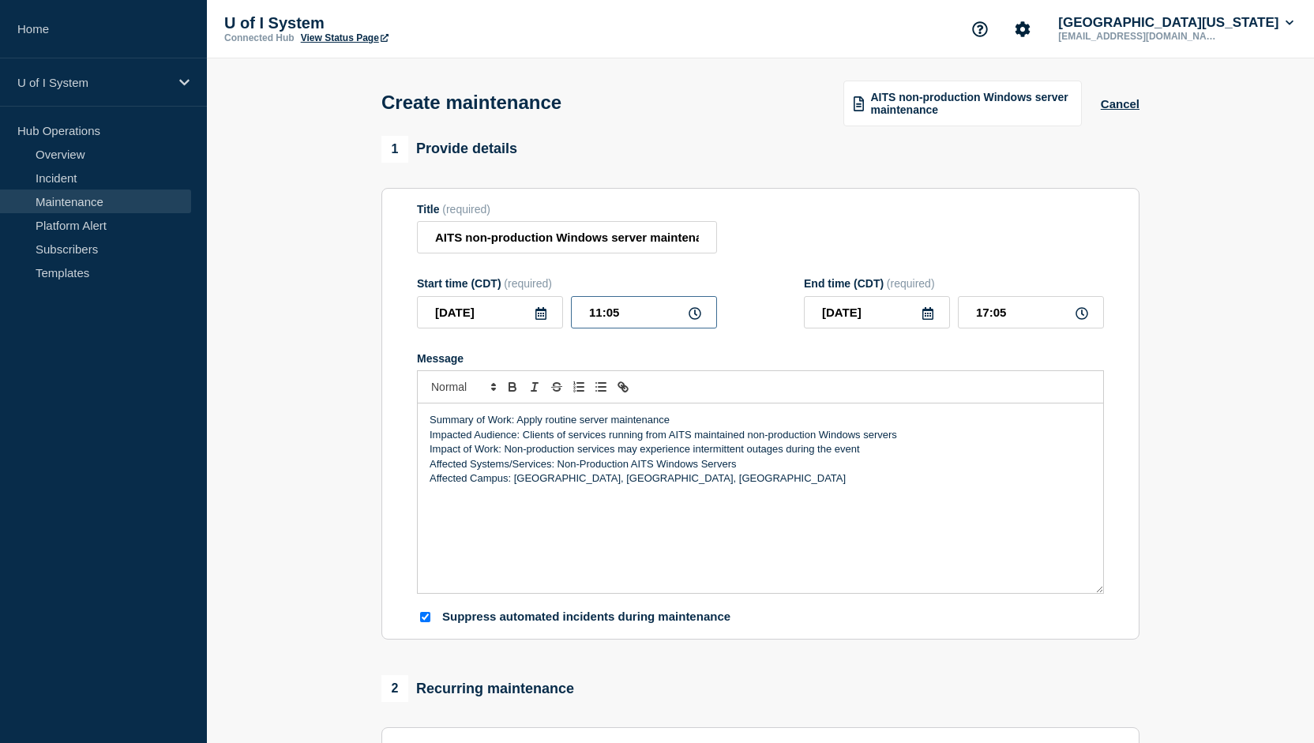
drag, startPoint x: 634, startPoint y: 316, endPoint x: 481, endPoint y: 303, distance: 153.7
click at [481, 303] on div "2025-10-14 11:05" at bounding box center [567, 312] width 300 height 32
type input "17:00"
drag, startPoint x: 1010, startPoint y: 326, endPoint x: 896, endPoint y: 306, distance: 115.4
click at [896, 306] on div "2025-10-14 23:00" at bounding box center [954, 312] width 300 height 32
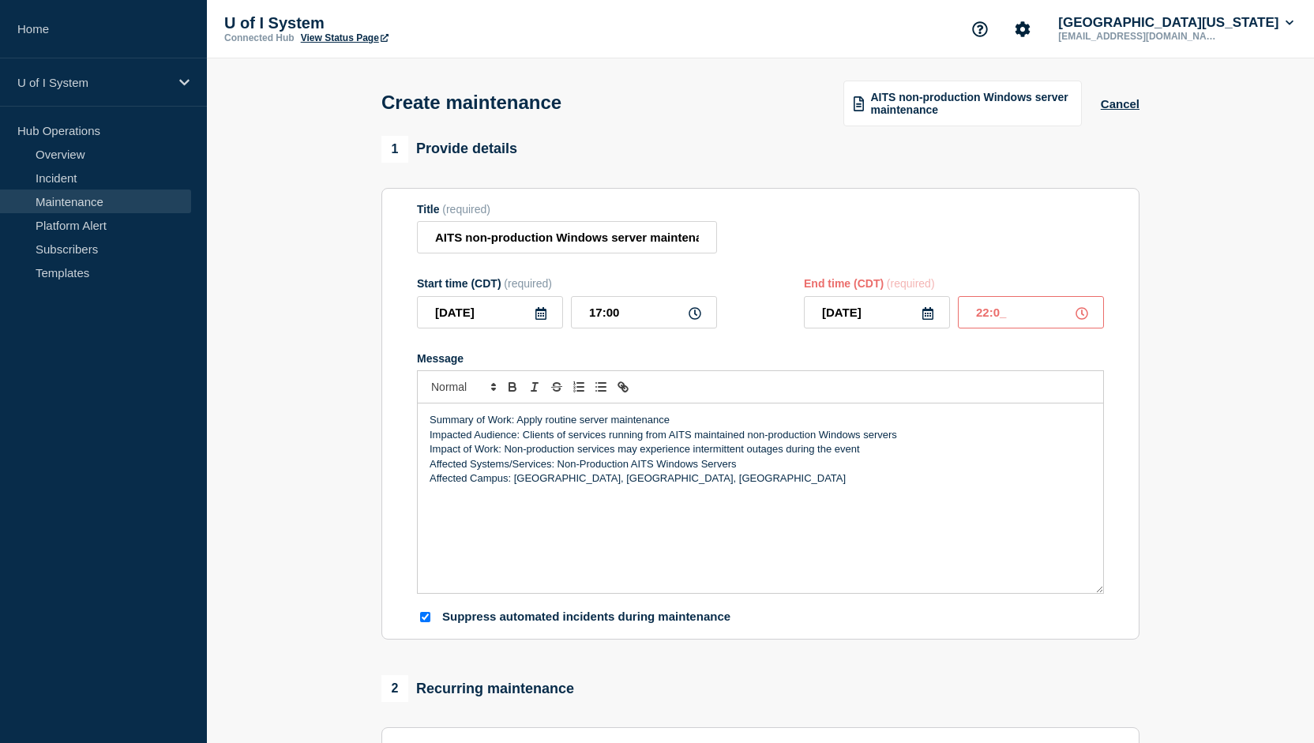
type input "22:00"
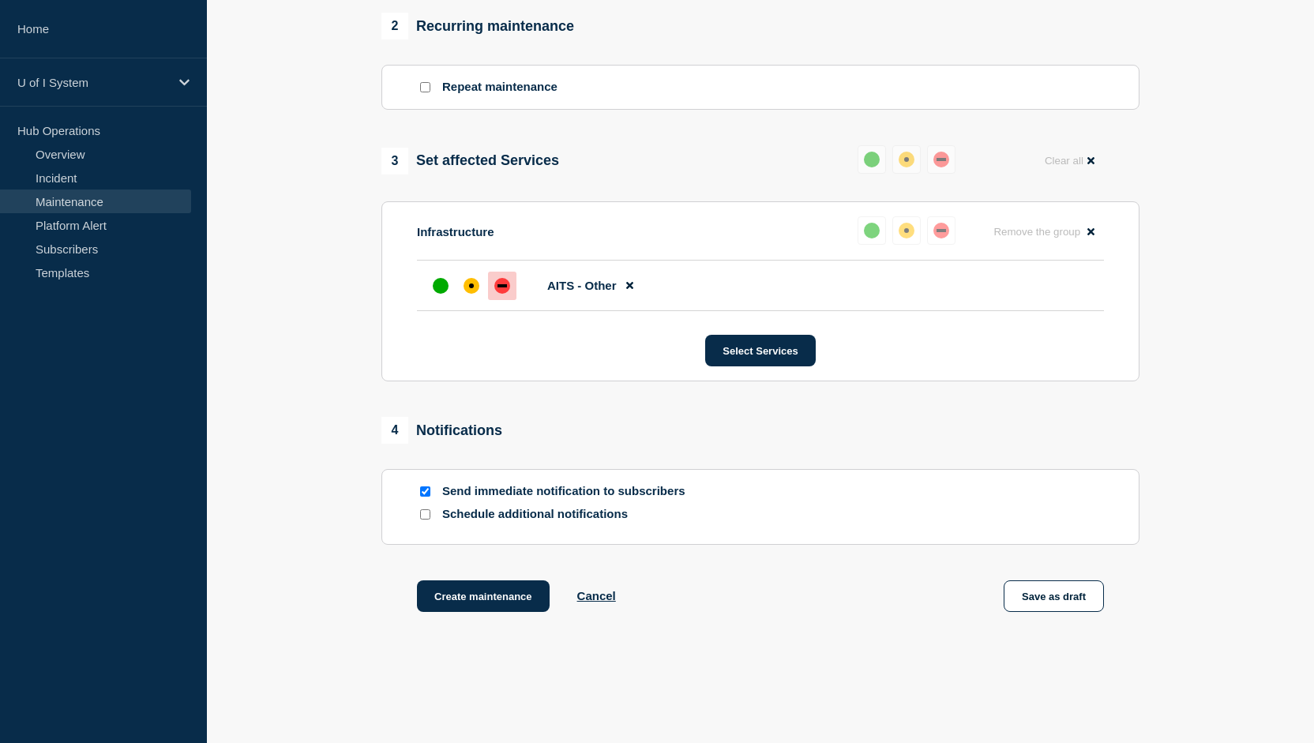
scroll to position [717, 0]
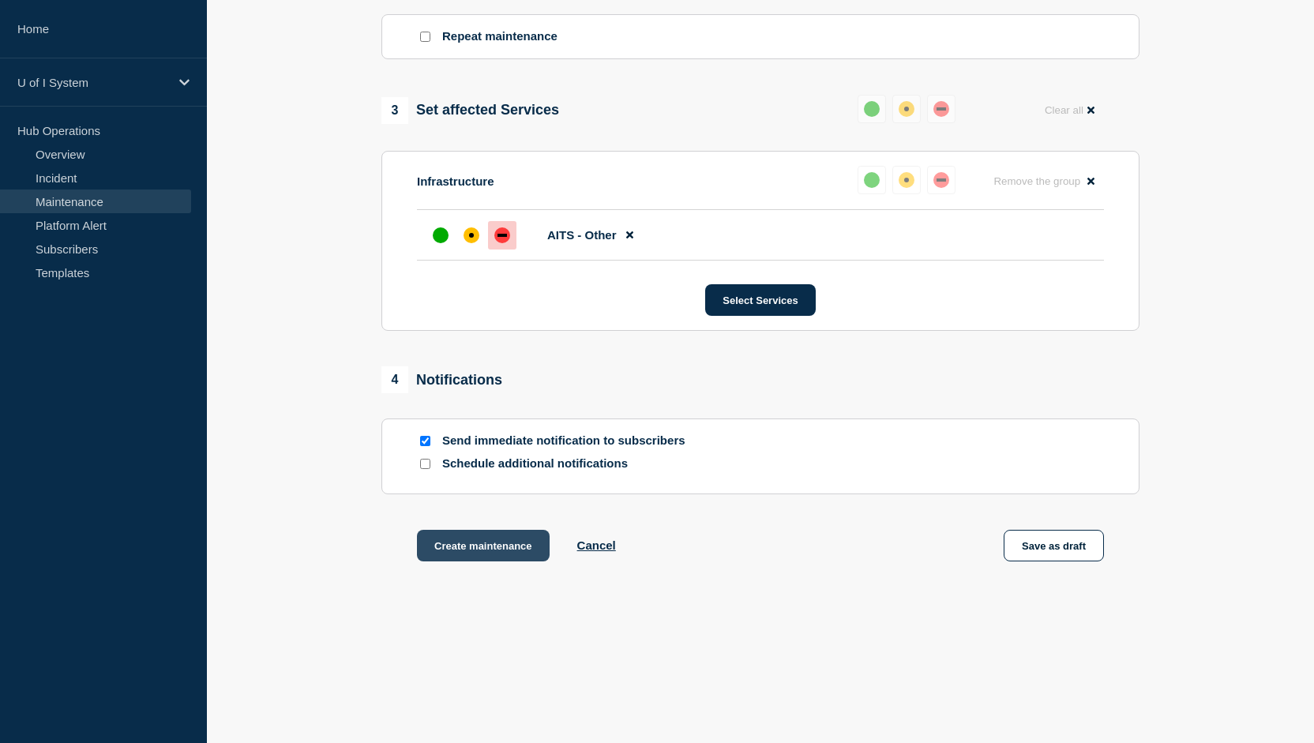
click at [535, 541] on button "Create maintenance" at bounding box center [483, 546] width 133 height 32
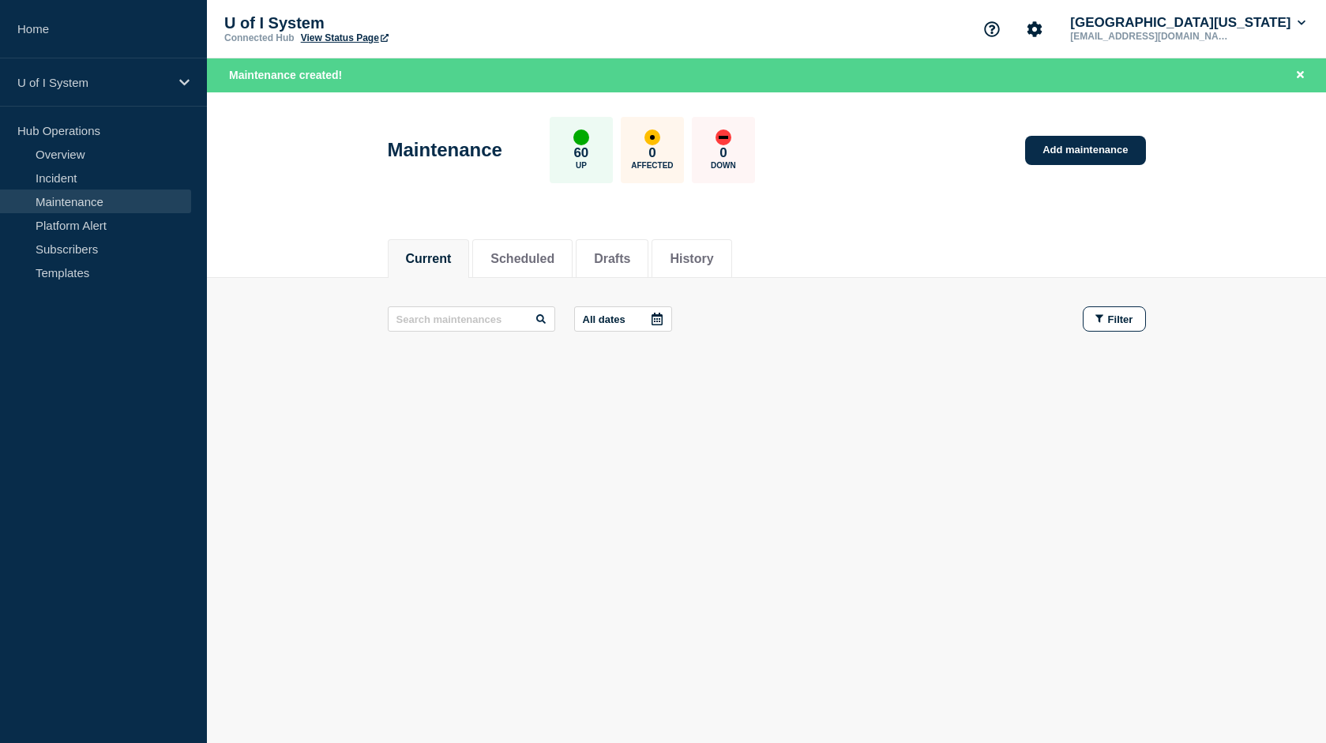
click at [340, 611] on body "Home U of I System Hub Operations Overview Incident Maintenance Platform Alert …" at bounding box center [663, 371] width 1326 height 743
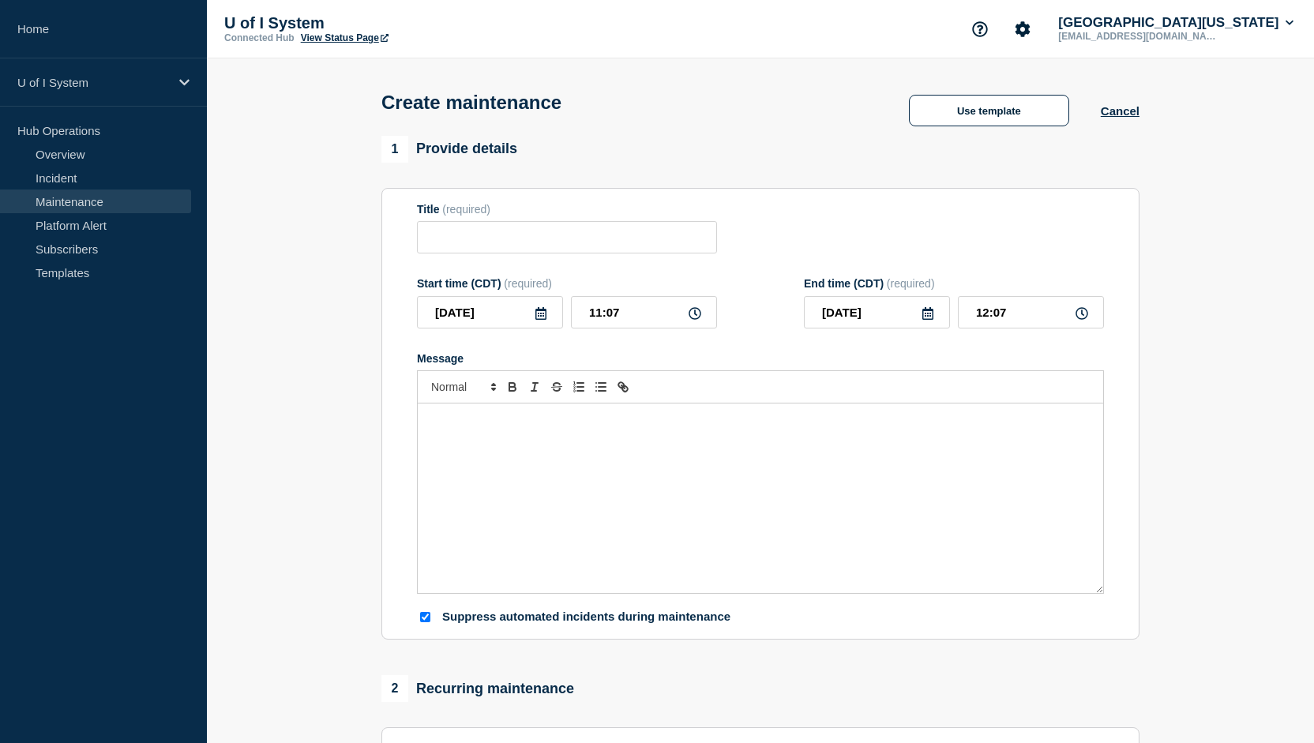
checkbox input "true"
click at [990, 117] on button "Use template" at bounding box center [989, 111] width 160 height 32
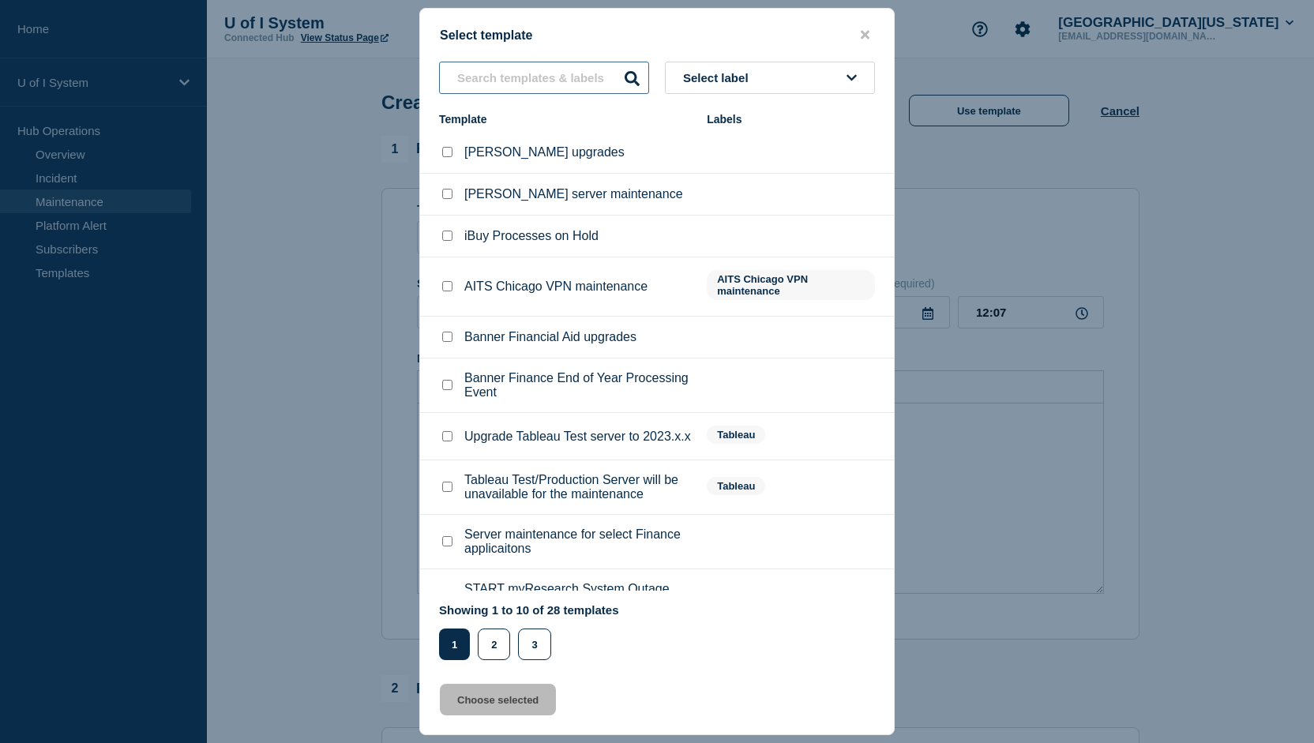
click at [544, 67] on input "text" at bounding box center [544, 78] width 210 height 32
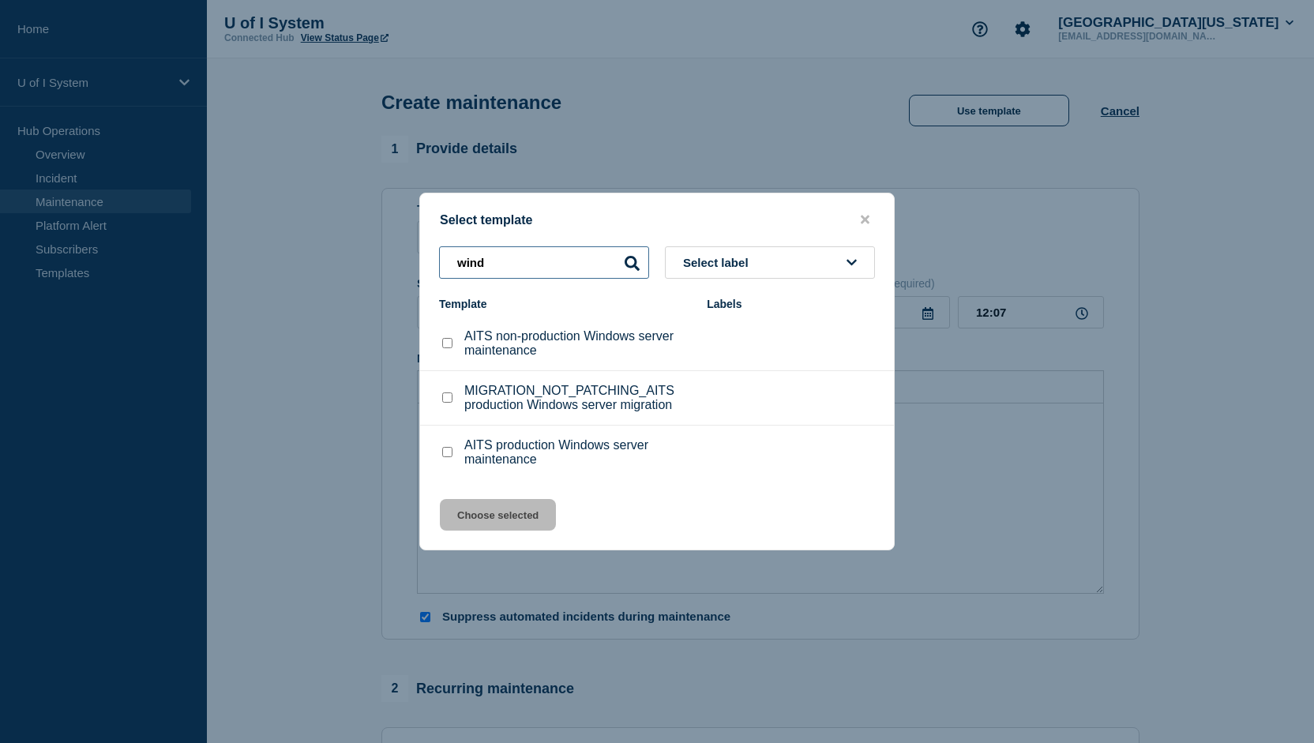
type input "wind"
click at [446, 447] on div at bounding box center [447, 453] width 16 height 16
click at [447, 453] on input "AITS production Windows server maintenance checkbox" at bounding box center [447, 452] width 10 height 10
checkbox input "true"
click at [509, 513] on button "Choose selected" at bounding box center [498, 515] width 116 height 32
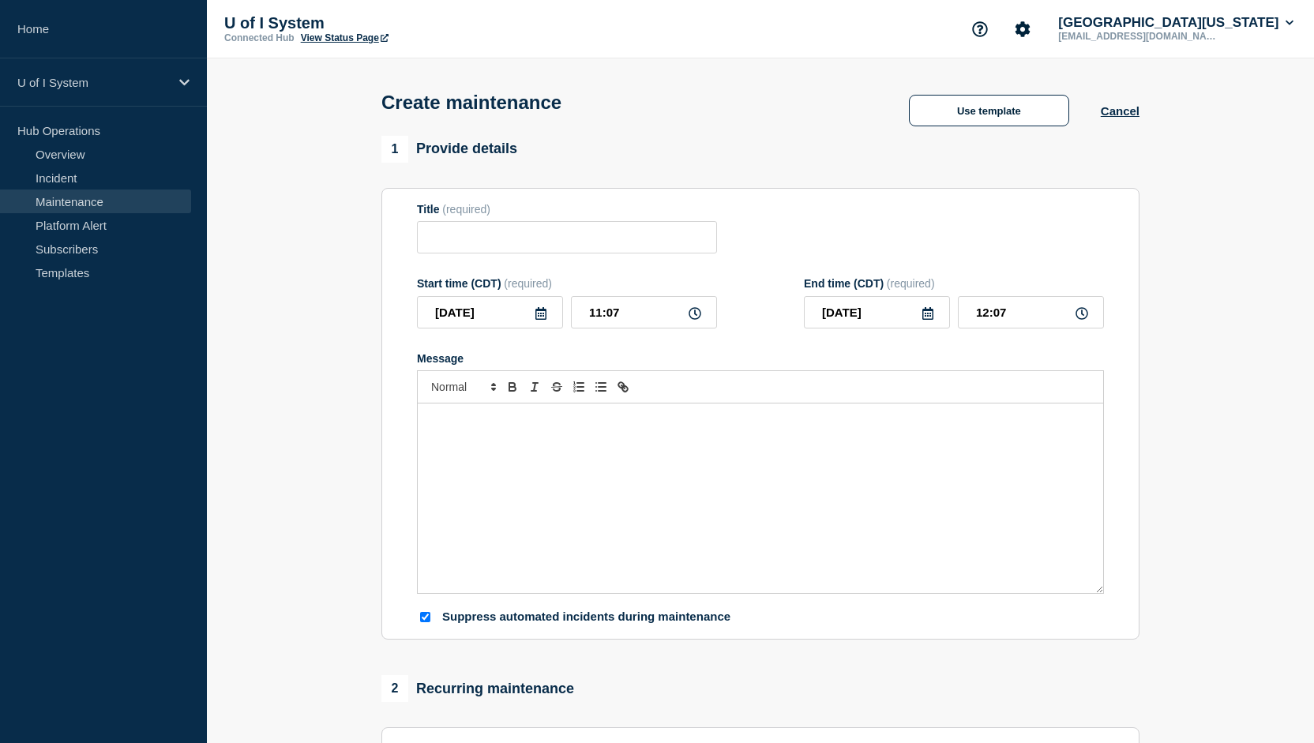
type input "AITS production Windows server maintenance"
type input "17:07"
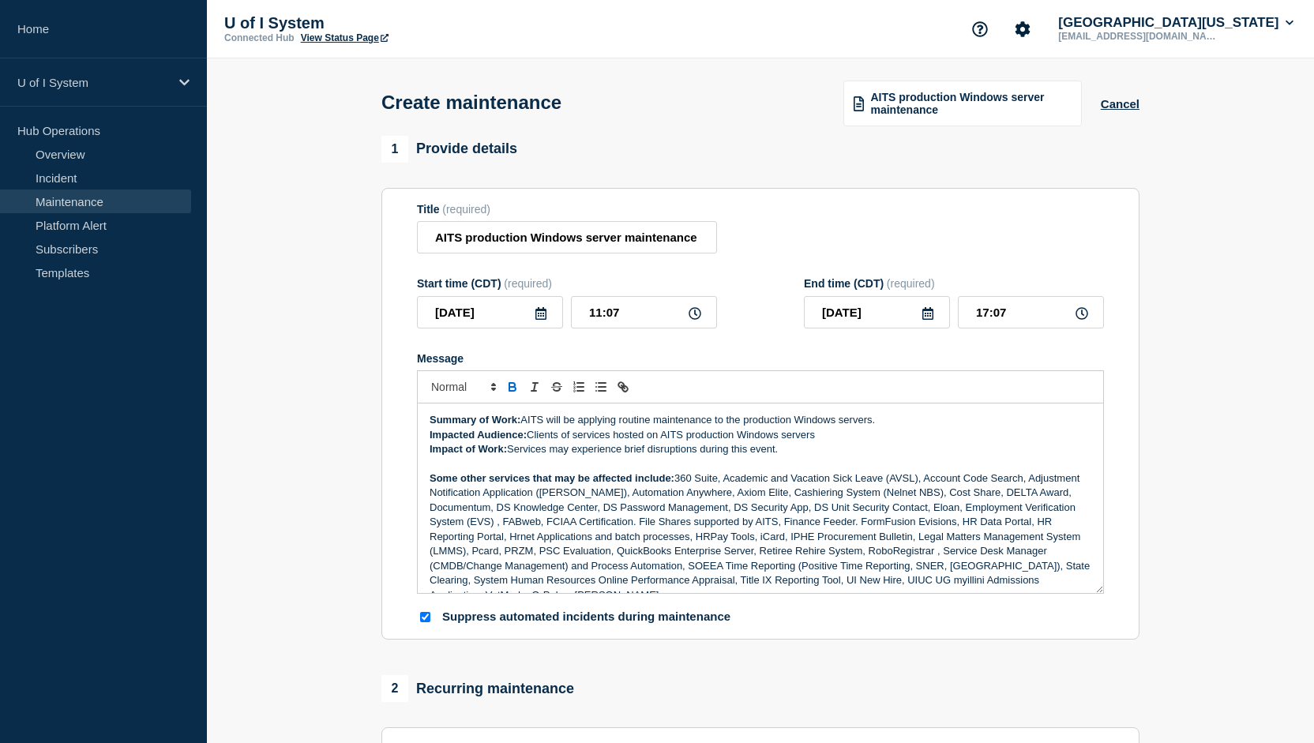
click at [543, 319] on icon at bounding box center [541, 313] width 11 height 13
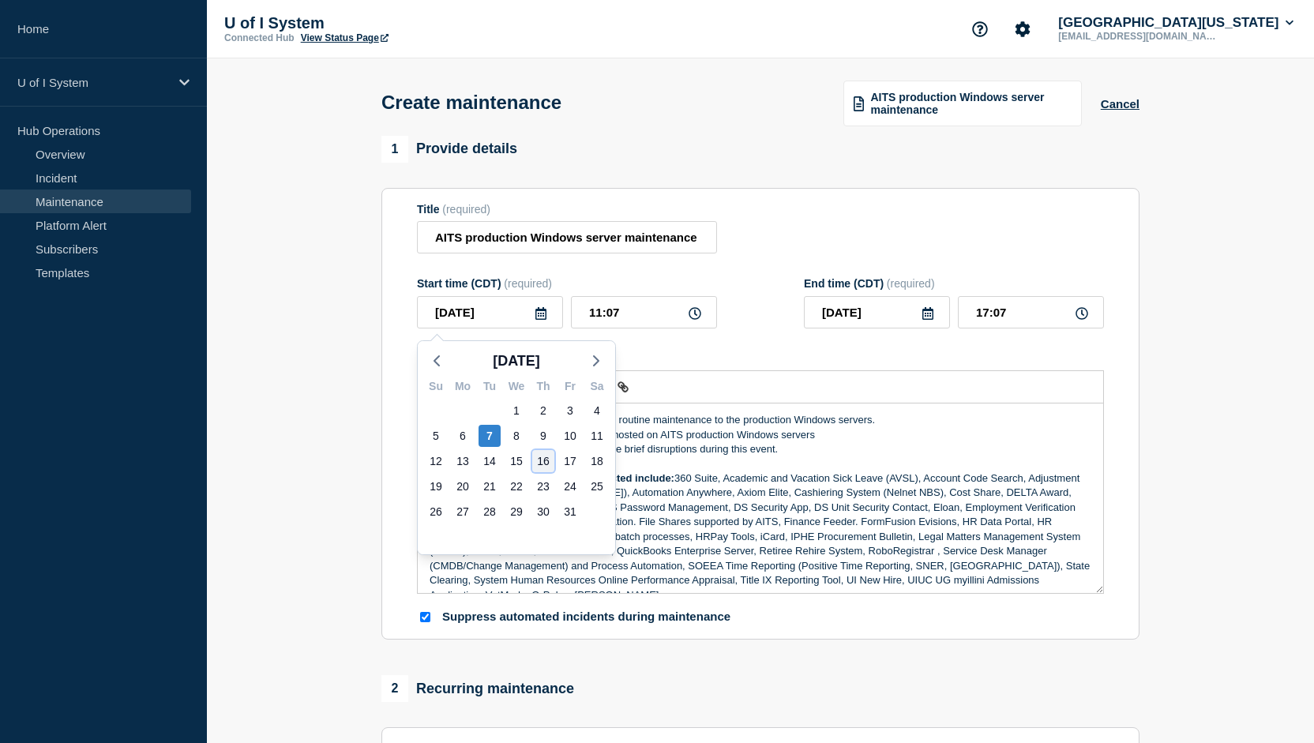
click at [541, 462] on div "16" at bounding box center [543, 461] width 22 height 22
type input "2025-10-16"
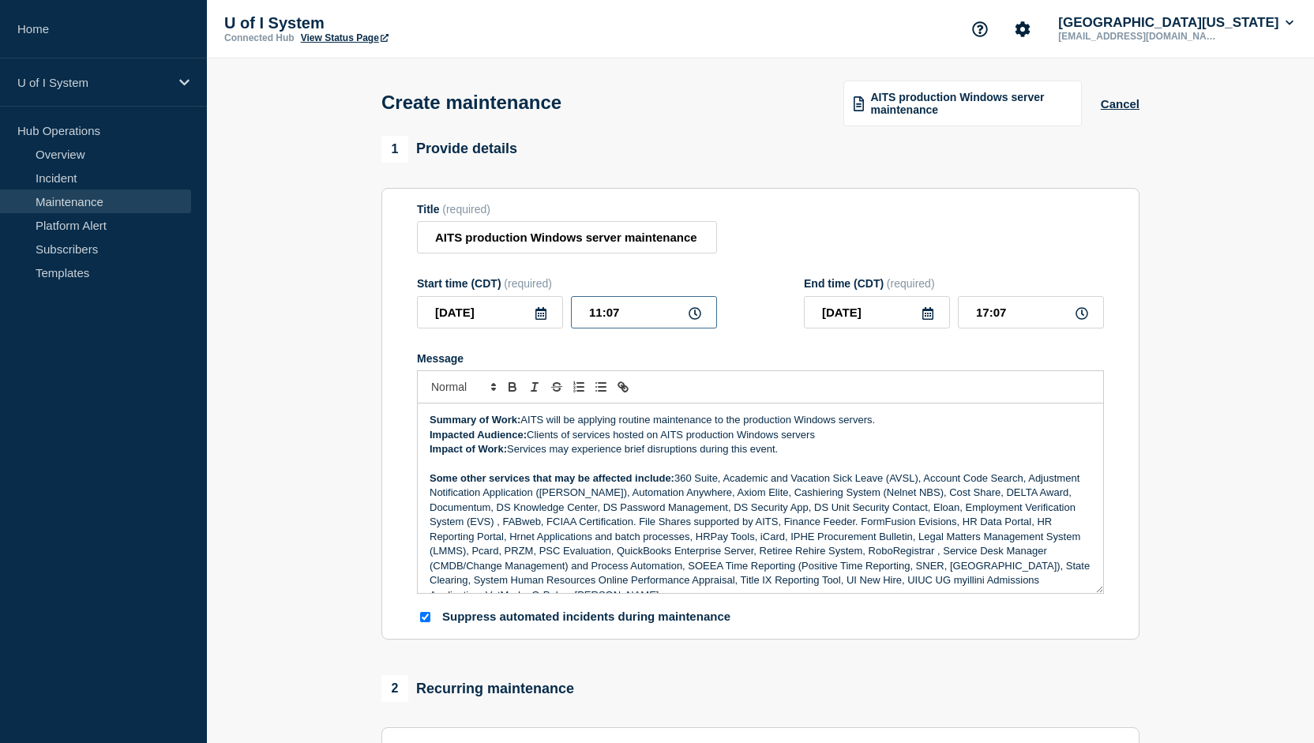
drag, startPoint x: 629, startPoint y: 320, endPoint x: 540, endPoint y: 336, distance: 90.0
click at [540, 336] on form "Title (required) AITS production Windows server maintenance Start time (CDT) (r…" at bounding box center [760, 414] width 687 height 423
type input "17:00"
type input "23:00"
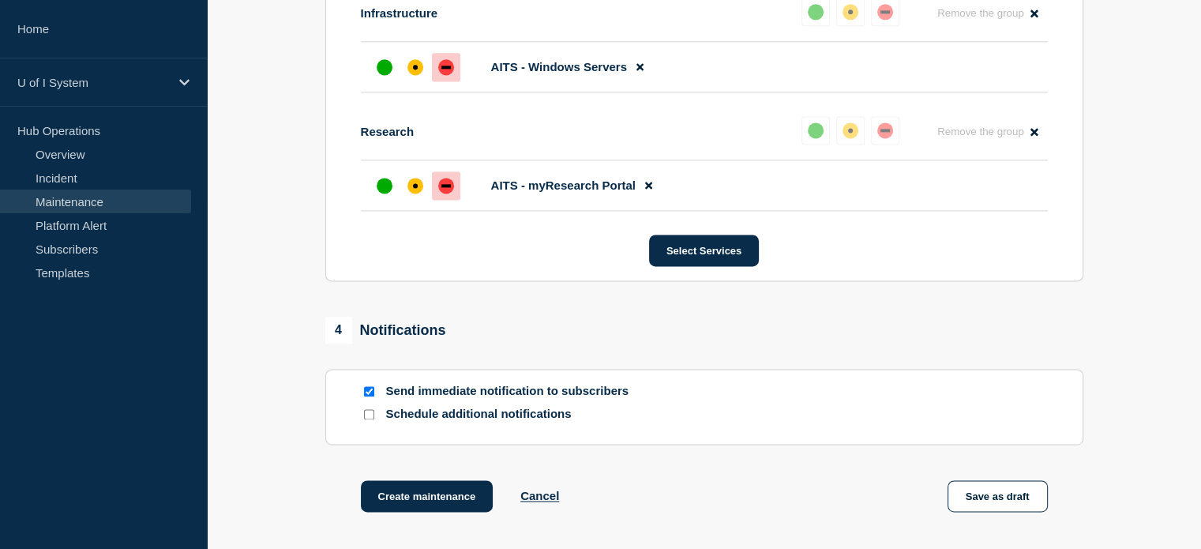
scroll to position [2351, 0]
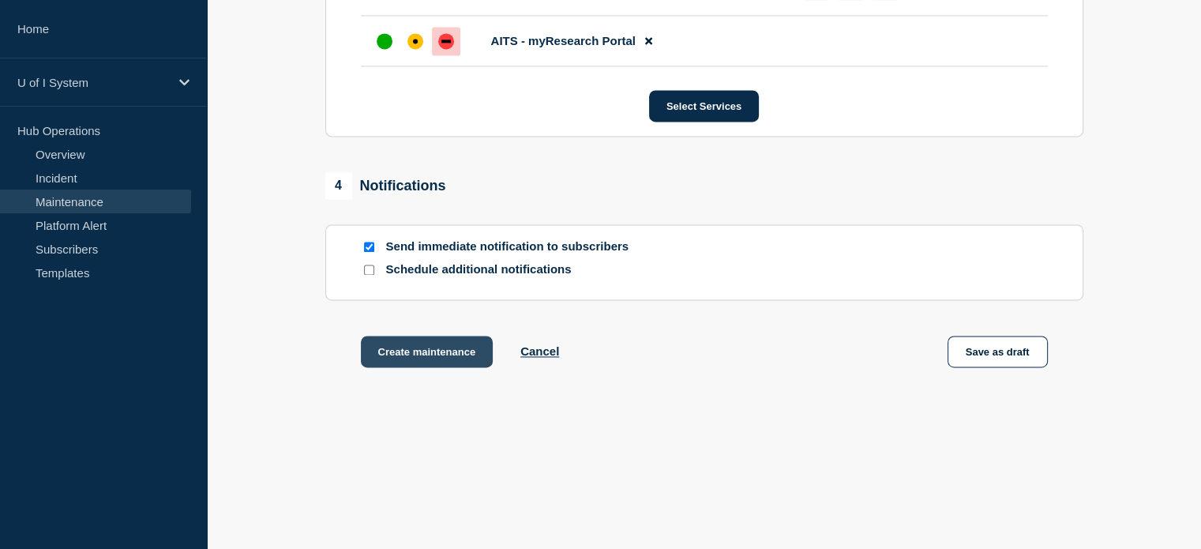
click at [453, 348] on button "Create maintenance" at bounding box center [427, 352] width 133 height 32
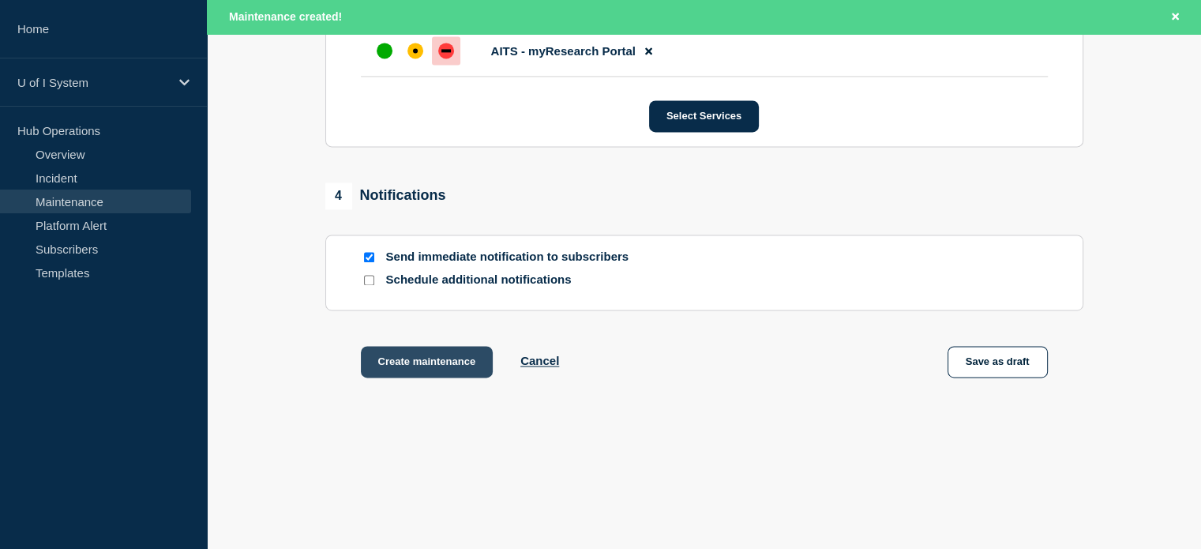
scroll to position [2385, 0]
